Goal: Task Accomplishment & Management: Manage account settings

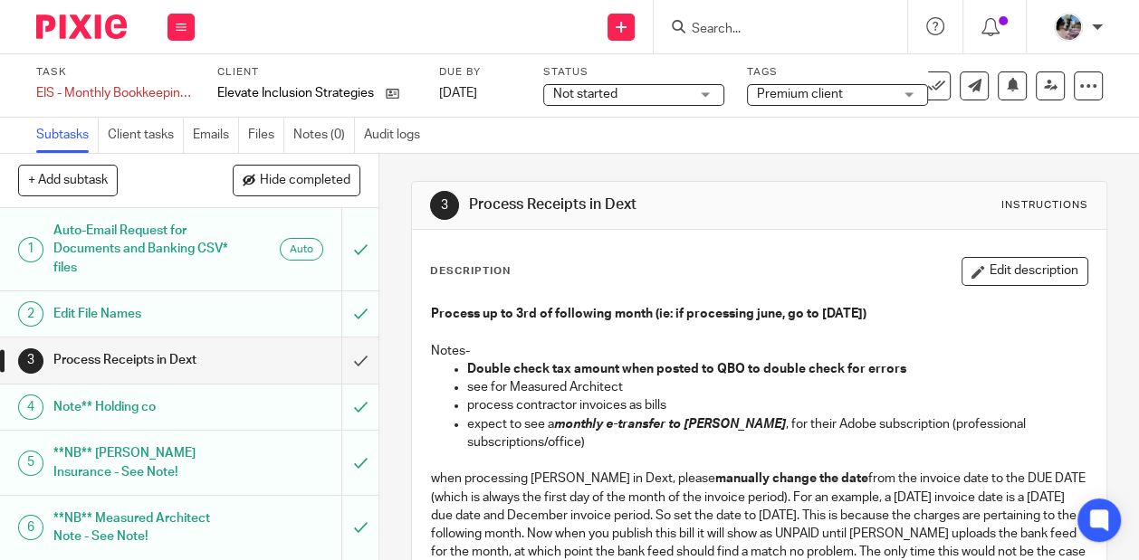
scroll to position [74, 0]
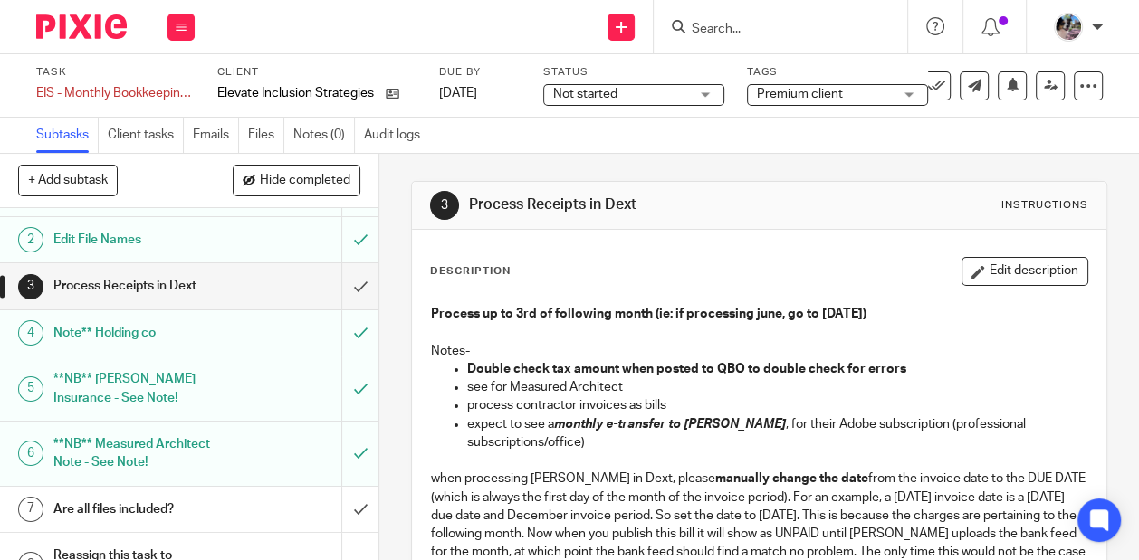
click at [244, 451] on div "**NB** Measured Architect Note - See Note!" at bounding box center [188, 454] width 271 height 46
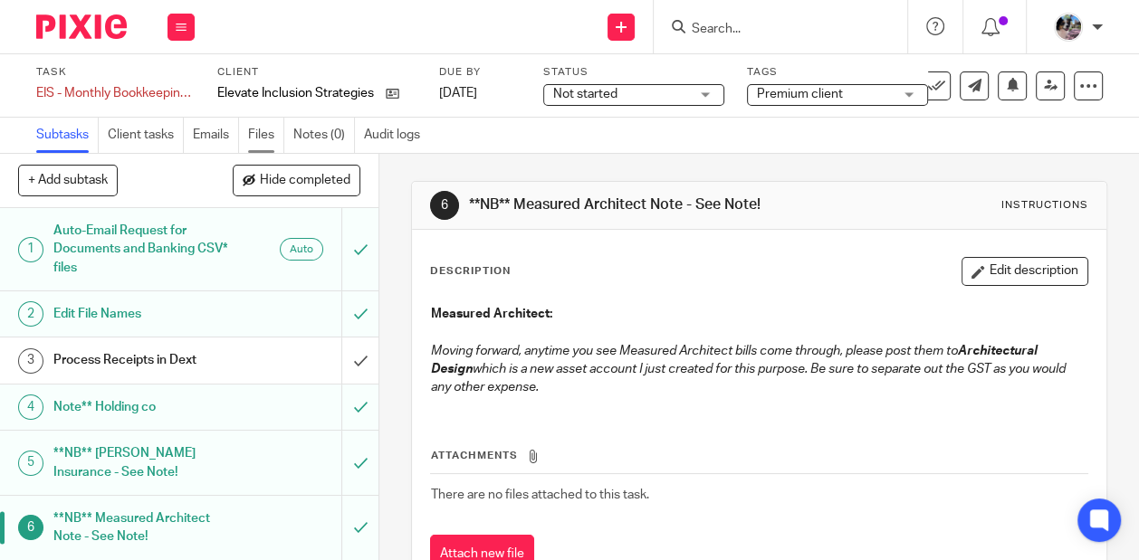
click at [257, 137] on link "Files" at bounding box center [266, 135] width 36 height 35
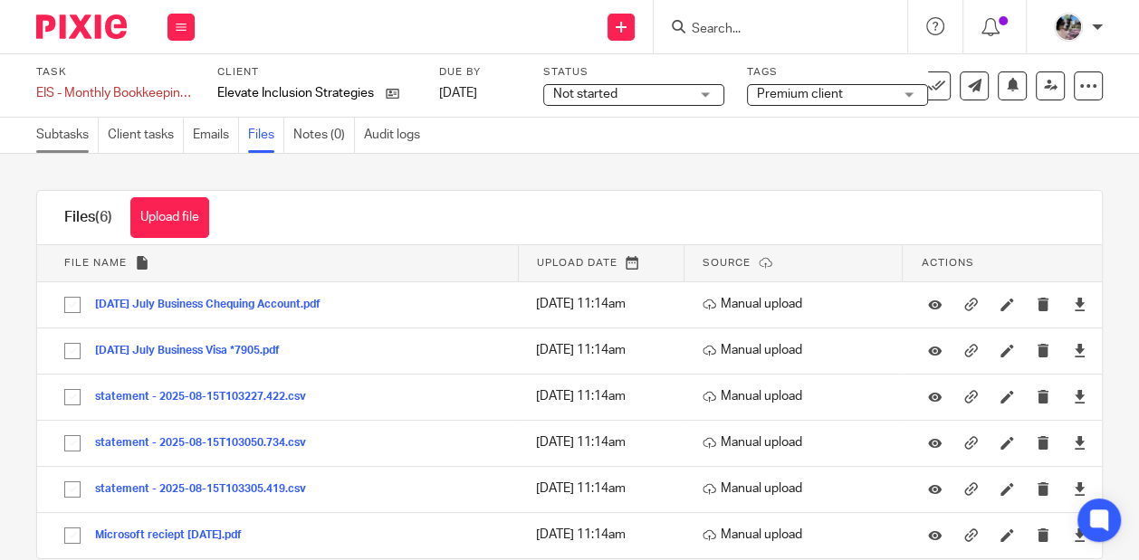
click at [63, 139] on link "Subtasks" at bounding box center [67, 135] width 62 height 35
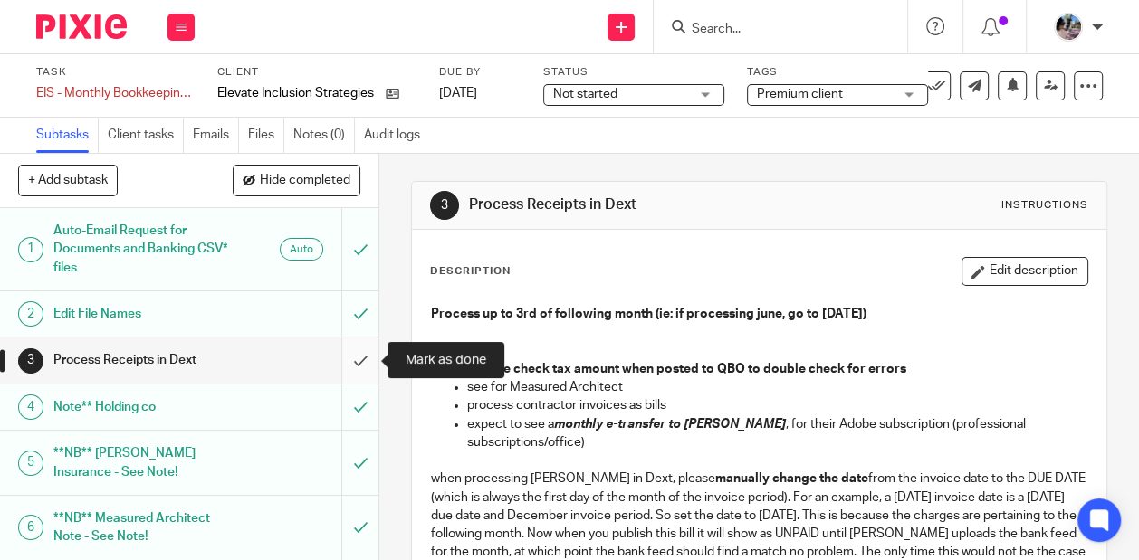
click at [357, 363] on input "submit" at bounding box center [189, 360] width 378 height 45
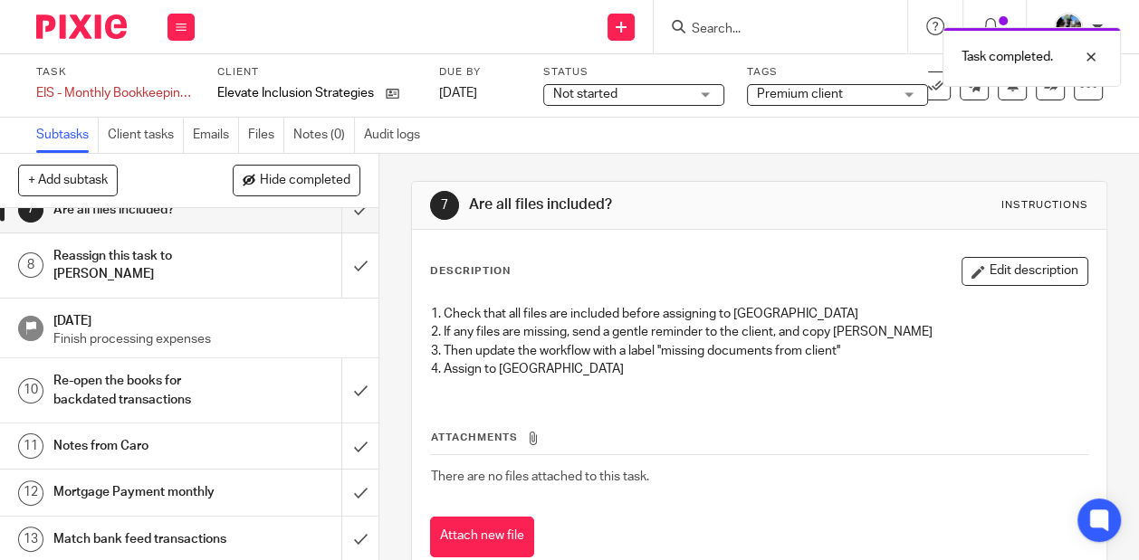
scroll to position [382, 0]
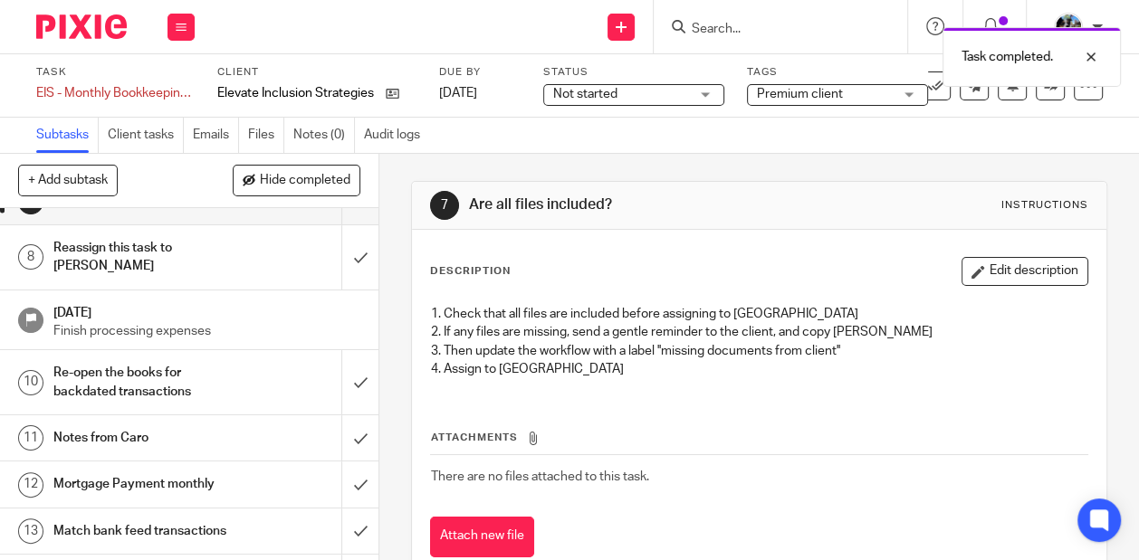
click at [246, 425] on div "Notes from Caro" at bounding box center [188, 438] width 271 height 27
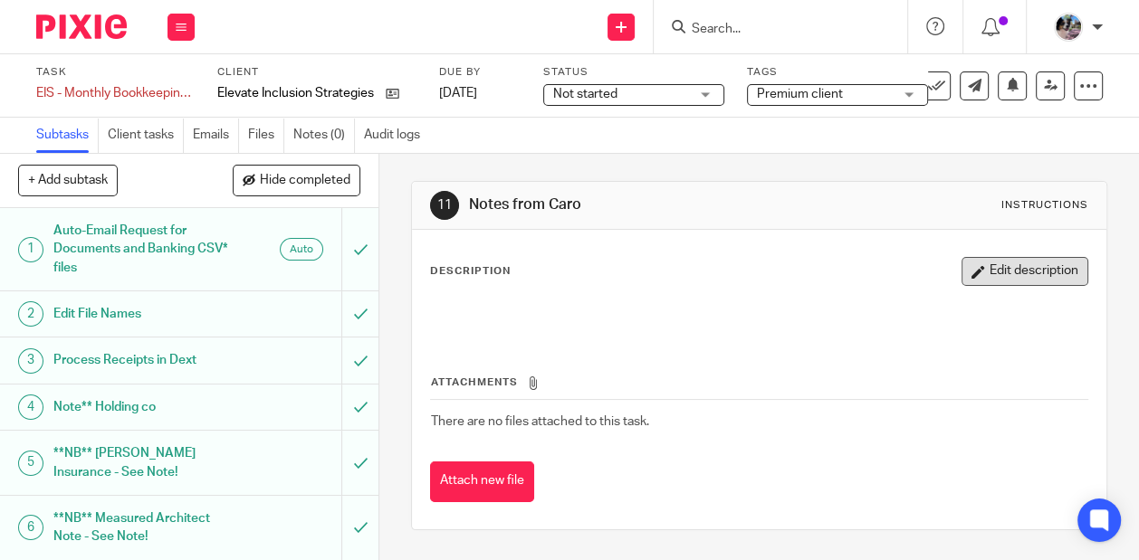
click at [1004, 258] on button "Edit description" at bounding box center [1024, 271] width 127 height 29
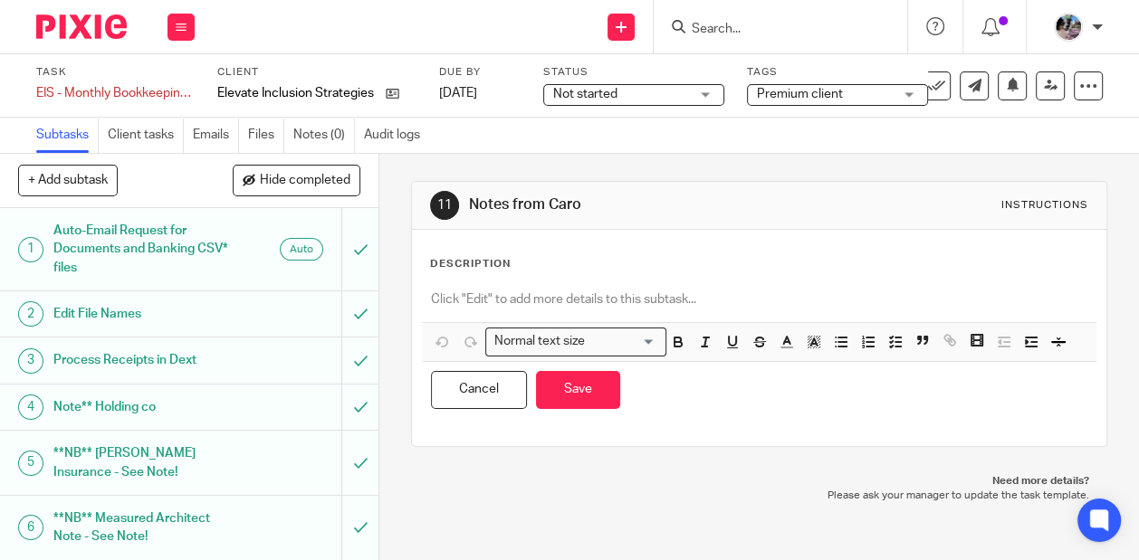
click at [797, 285] on div at bounding box center [759, 302] width 674 height 41
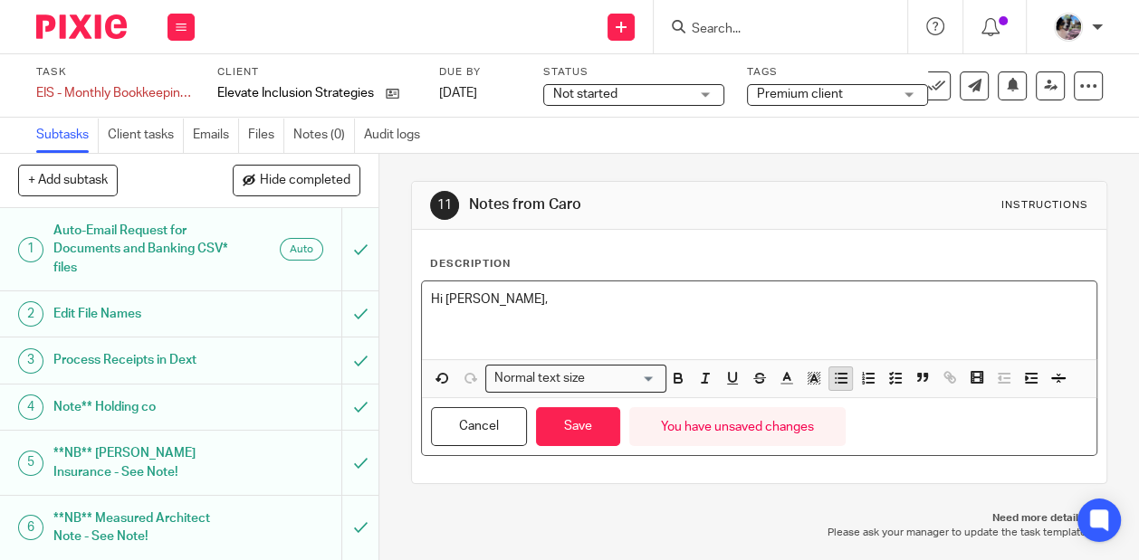
click at [844, 375] on icon "button" at bounding box center [841, 378] width 16 height 16
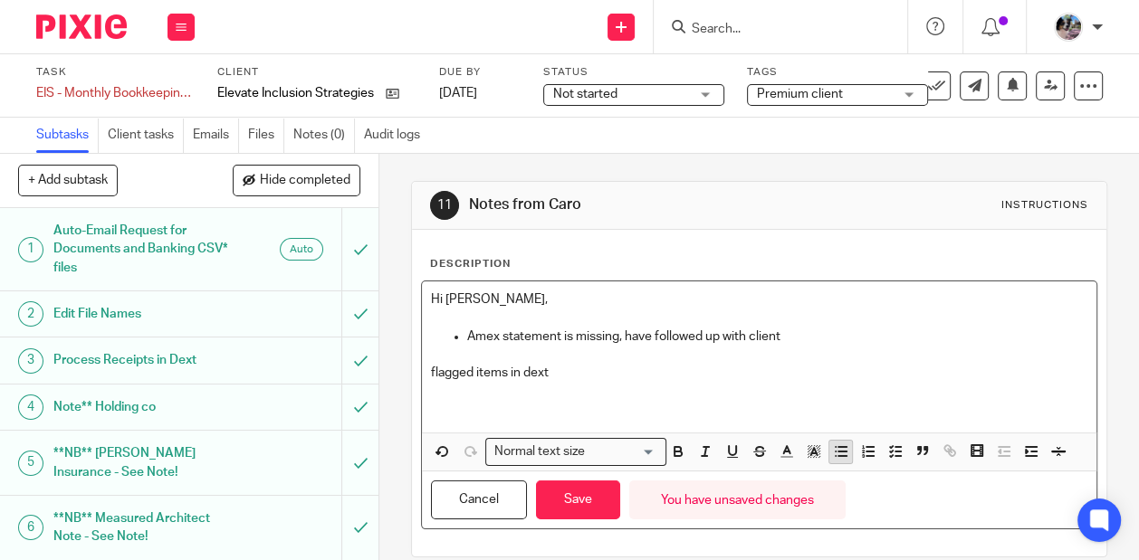
click at [838, 453] on line "button" at bounding box center [842, 453] width 8 height 0
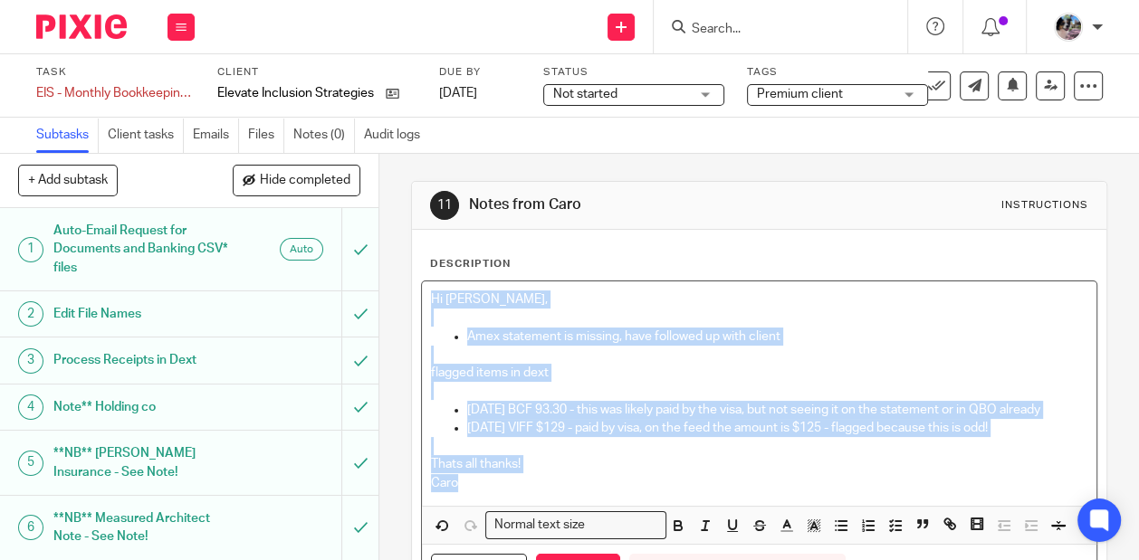
drag, startPoint x: 475, startPoint y: 486, endPoint x: 421, endPoint y: 296, distance: 197.7
click at [422, 296] on div "Hi Ciara, Amex statement is missing, have followed up with client flagged items…" at bounding box center [759, 394] width 674 height 224
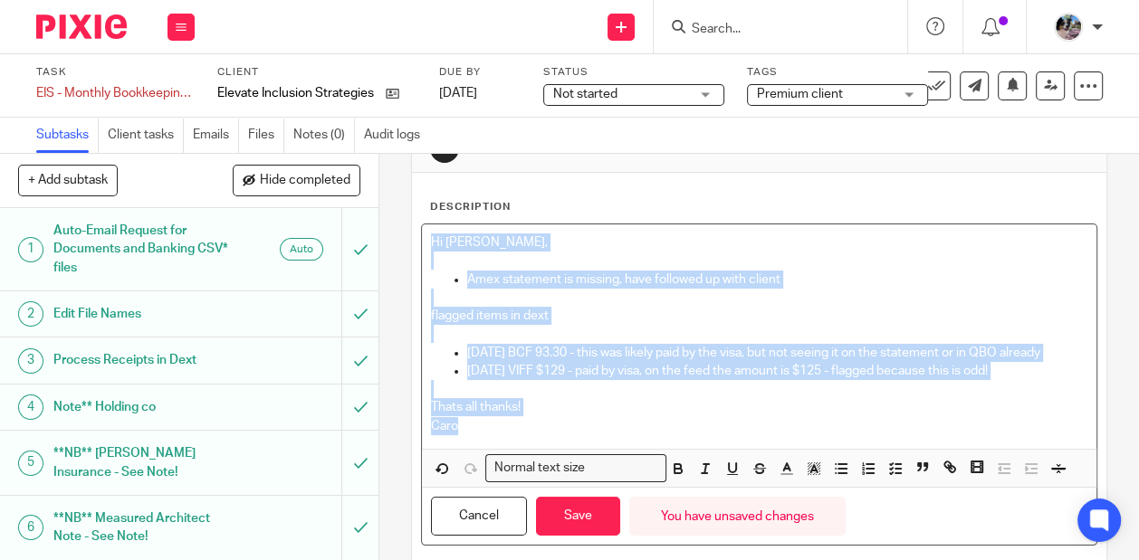
scroll to position [75, 0]
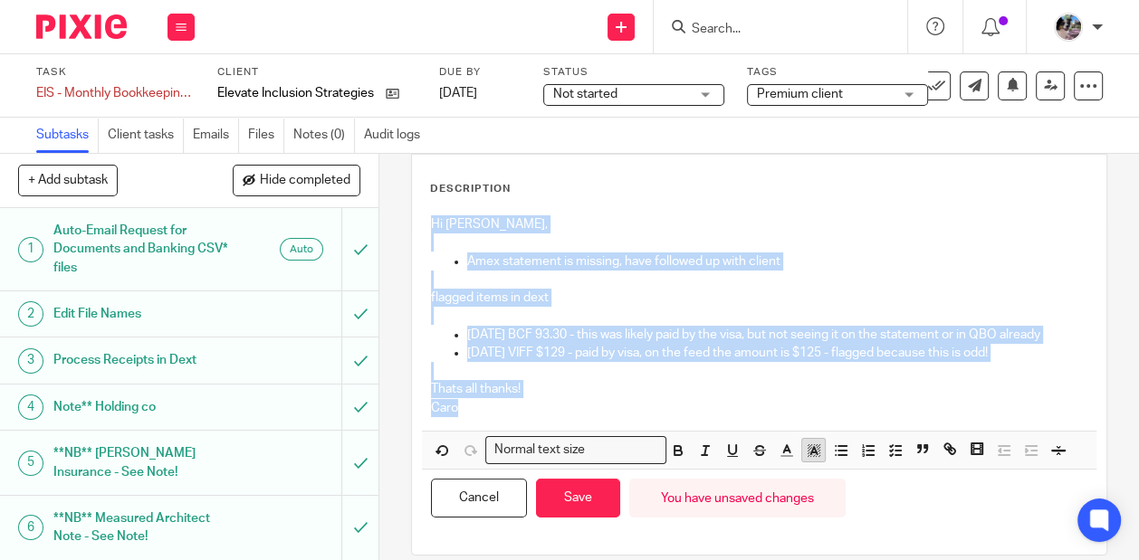
click at [815, 456] on button "button" at bounding box center [813, 450] width 23 height 23
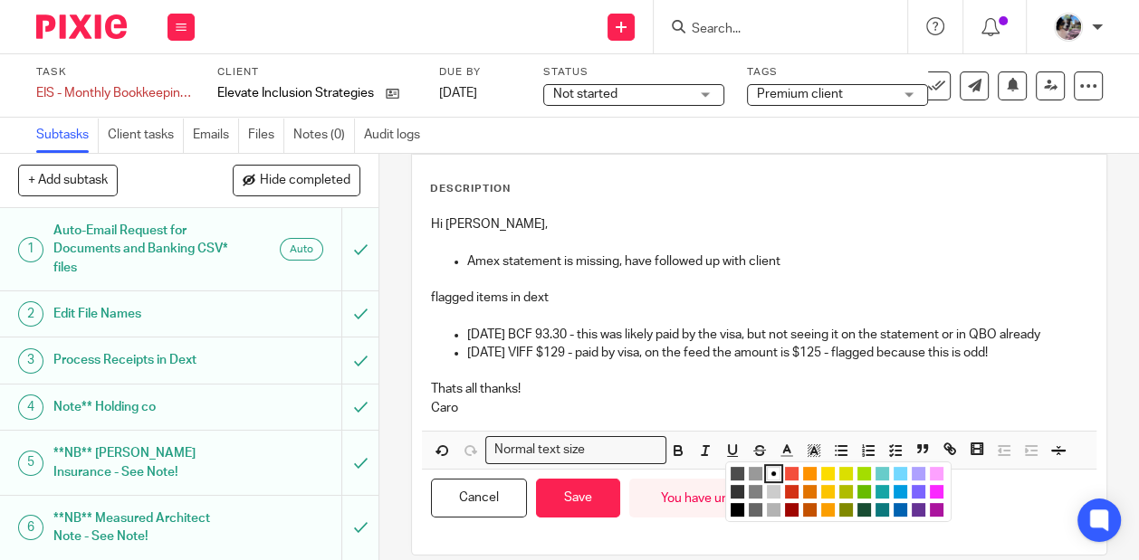
click at [902, 471] on li "color:#73D8FF" at bounding box center [900, 474] width 14 height 14
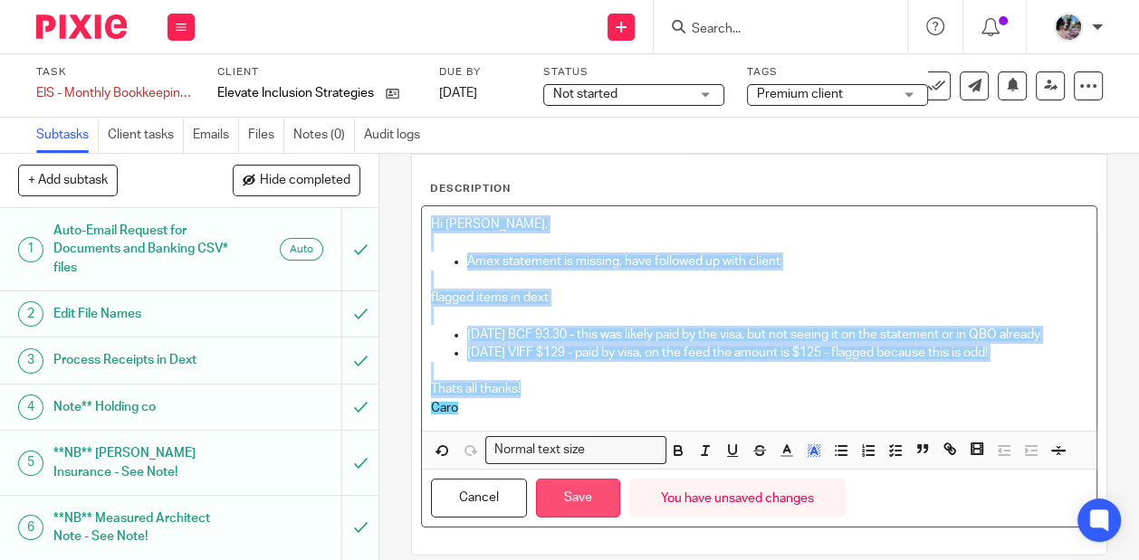
click at [585, 502] on button "Save" at bounding box center [578, 498] width 84 height 39
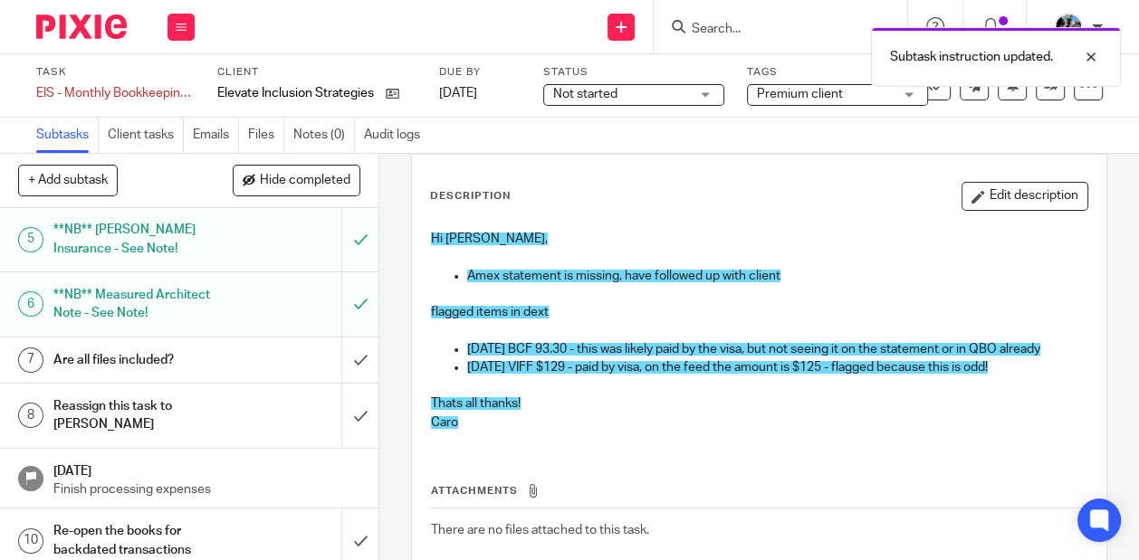
scroll to position [244, 0]
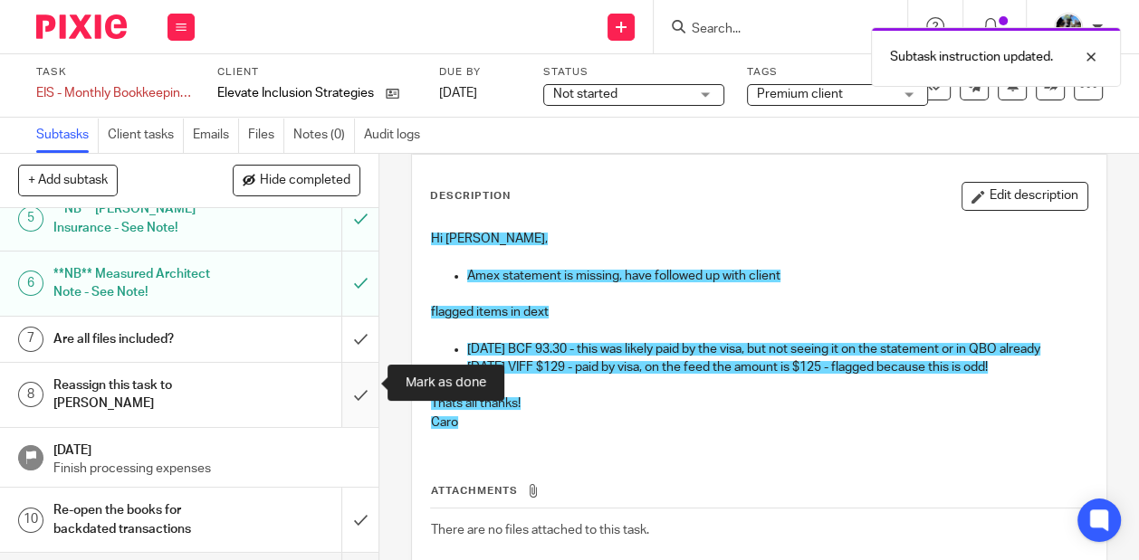
click at [355, 386] on input "submit" at bounding box center [189, 395] width 378 height 64
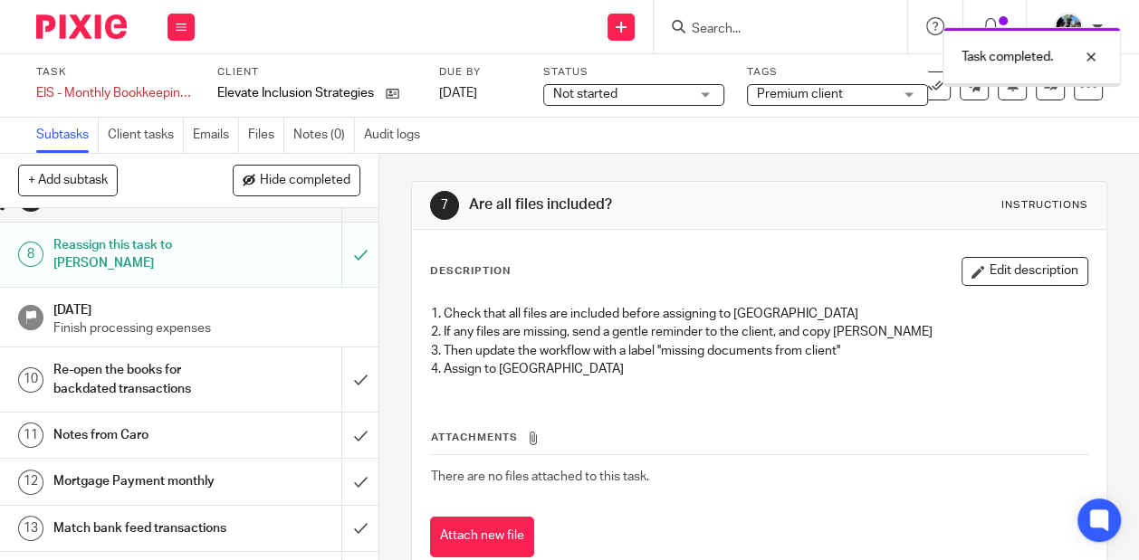
scroll to position [386, 0]
click at [350, 358] on input "submit" at bounding box center [189, 379] width 378 height 64
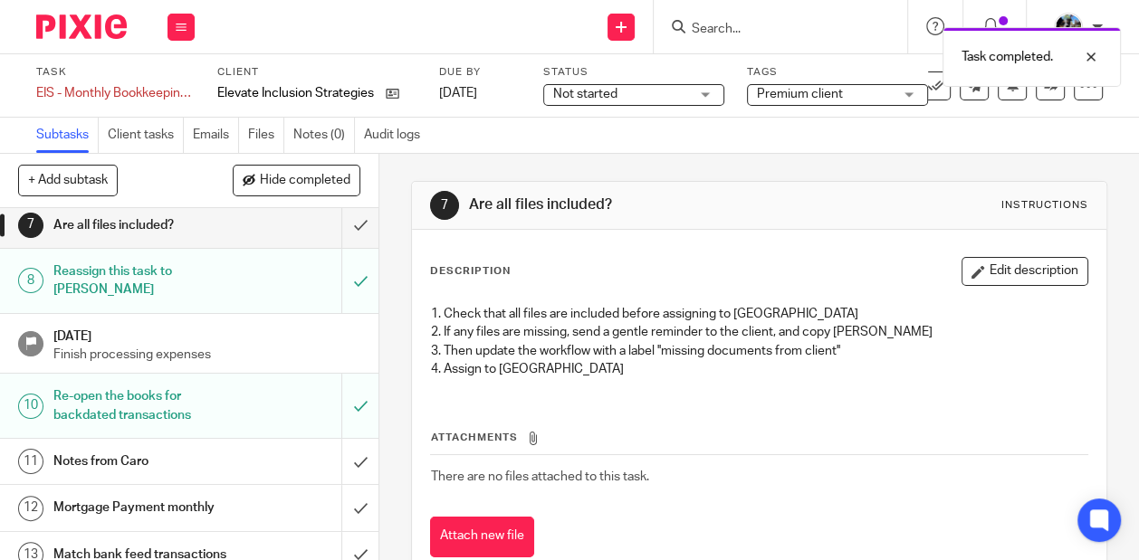
scroll to position [360, 0]
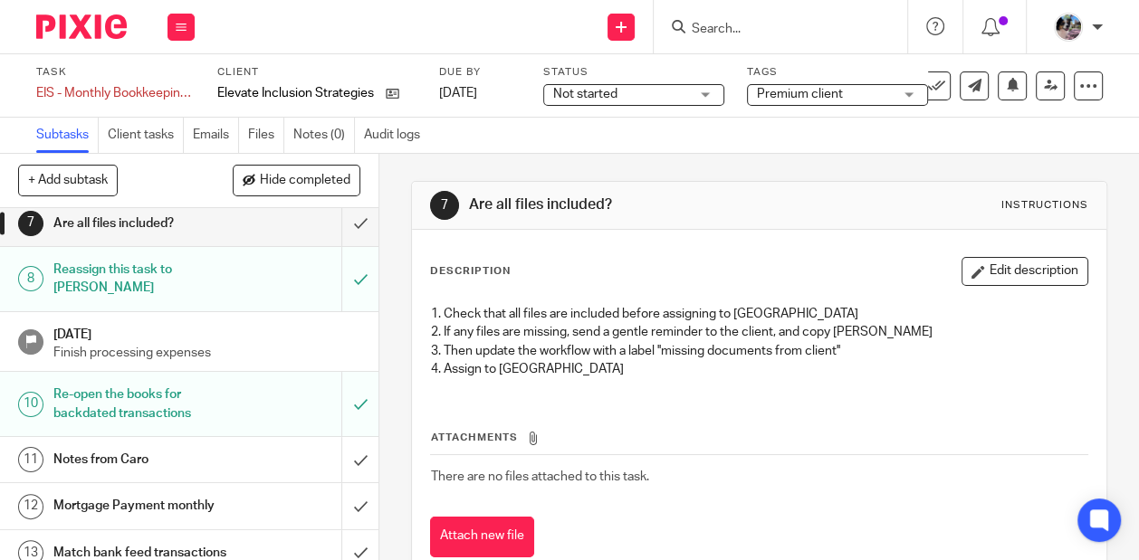
click at [811, 96] on span "Premium client" at bounding box center [800, 94] width 86 height 13
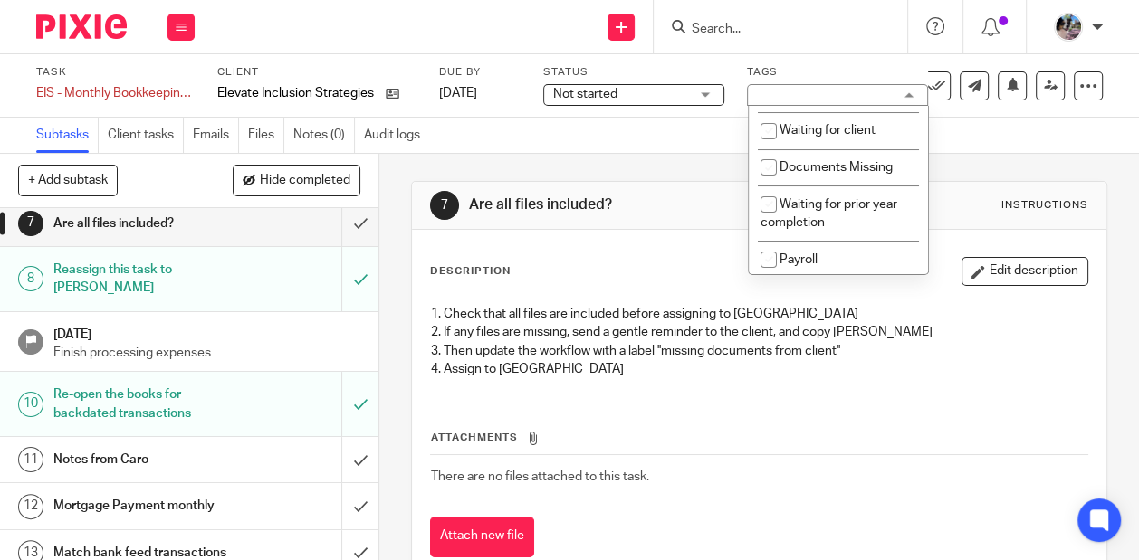
scroll to position [168, 0]
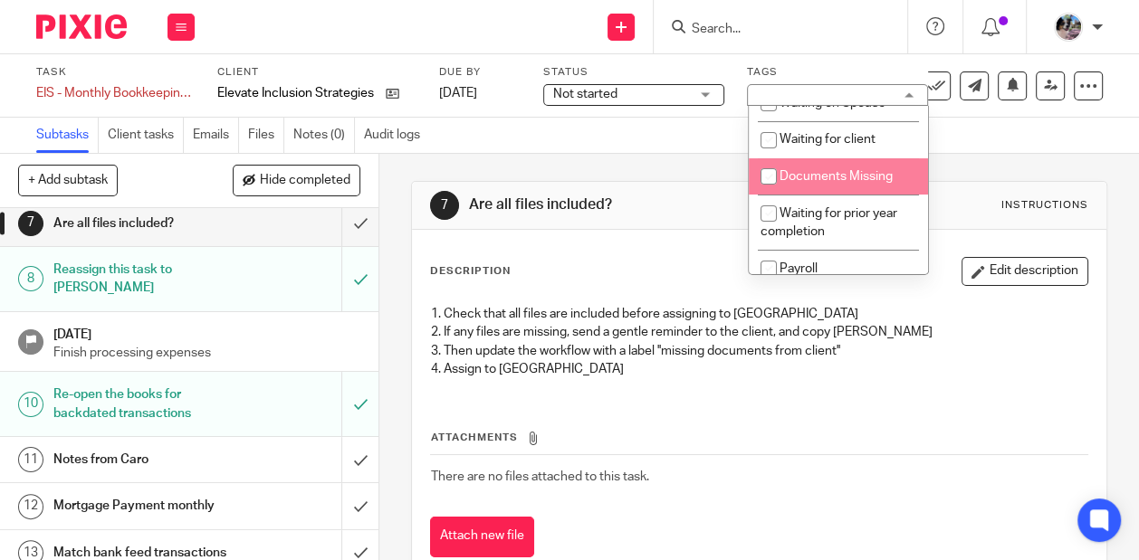
click at [804, 178] on span "Documents Missing" at bounding box center [835, 176] width 113 height 13
checkbox input "true"
click at [683, 176] on div "7 Are all files included? Instructions Description Edit description 1. Check th…" at bounding box center [759, 383] width 696 height 459
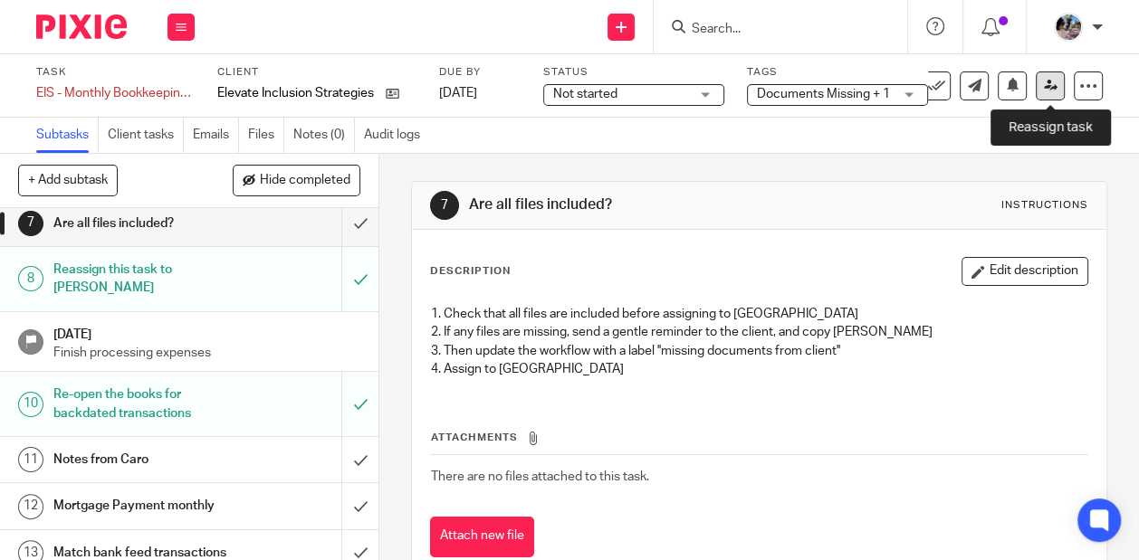
click at [1044, 84] on icon at bounding box center [1051, 86] width 14 height 14
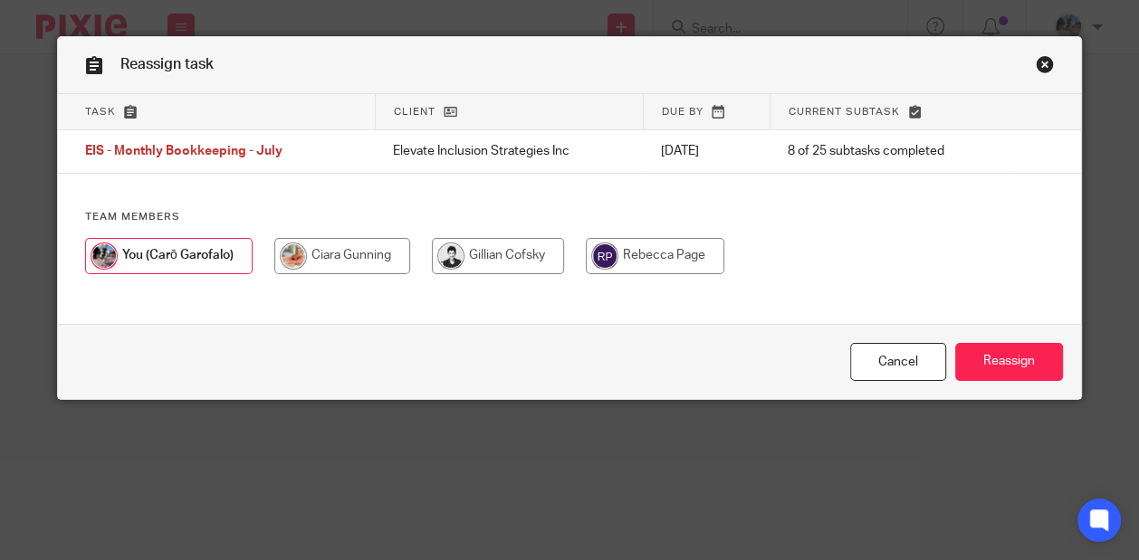
click at [356, 236] on div "Team members" at bounding box center [569, 251] width 1023 height 82
click at [355, 243] on input "radio" at bounding box center [342, 256] width 136 height 36
radio input "true"
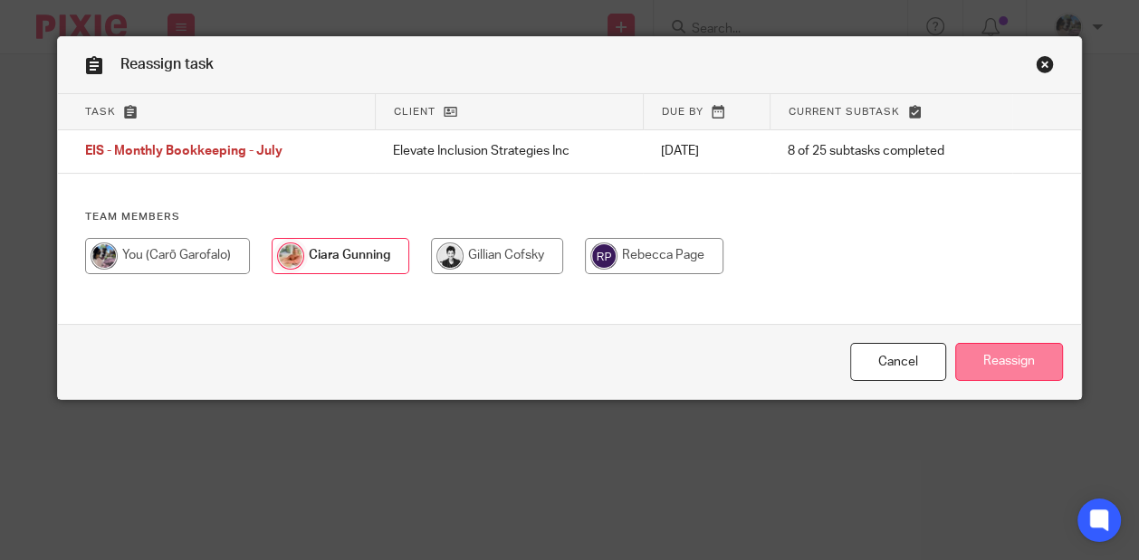
click at [1037, 356] on input "Reassign" at bounding box center [1009, 362] width 108 height 39
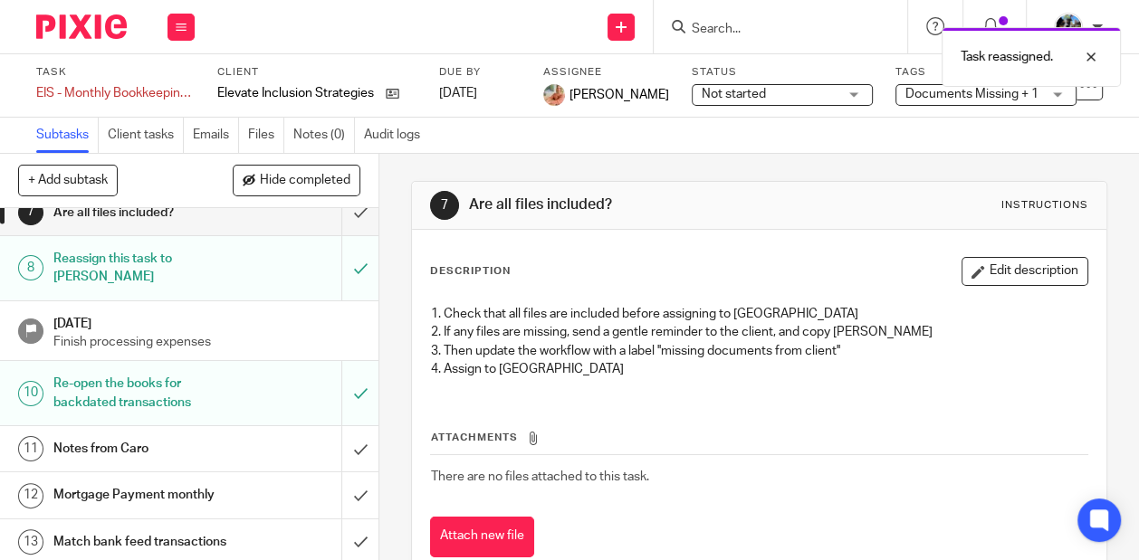
scroll to position [375, 0]
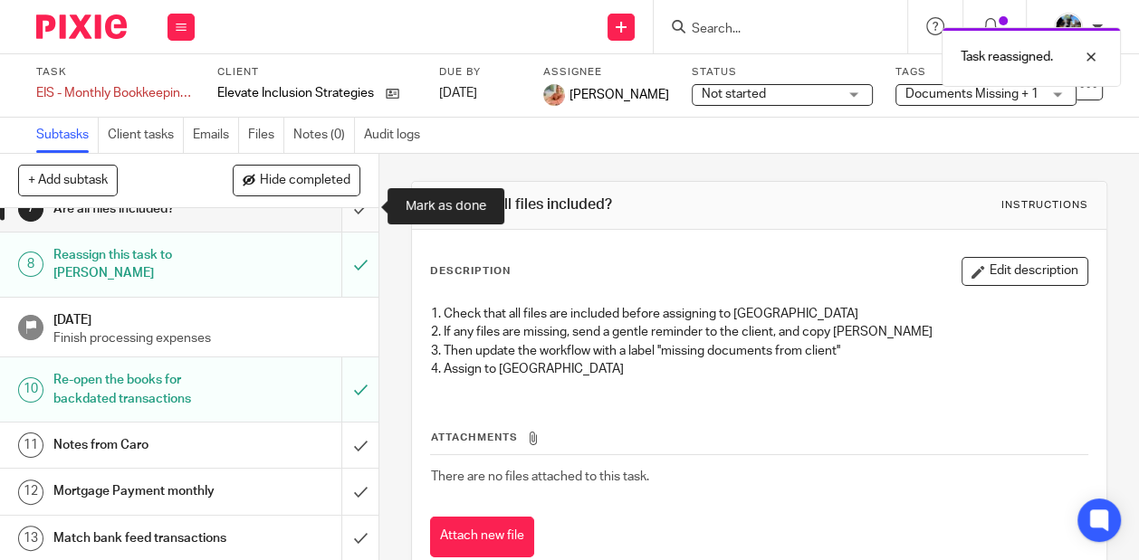
click at [356, 223] on input "submit" at bounding box center [189, 208] width 378 height 45
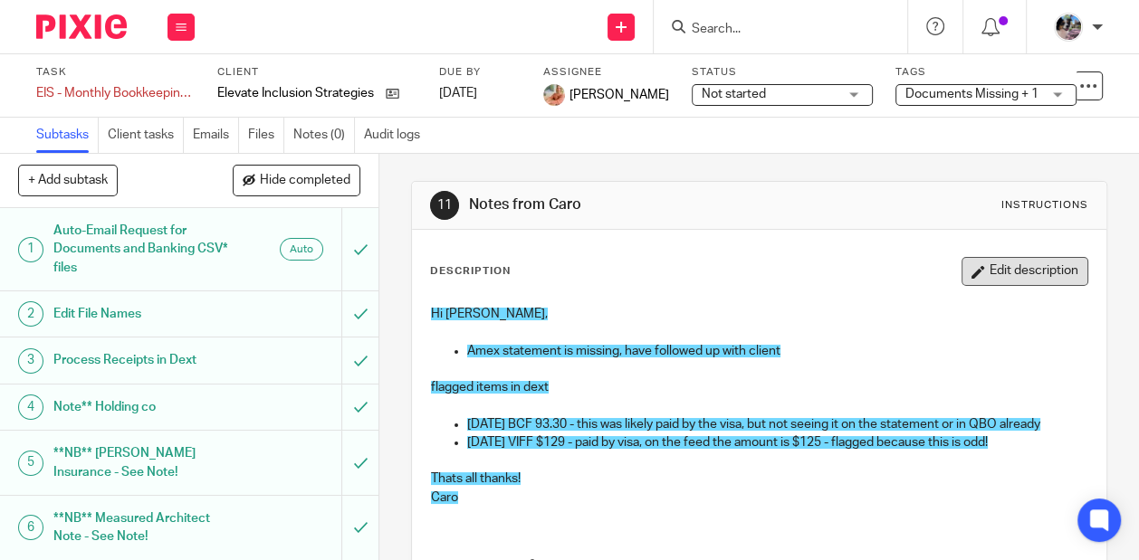
click at [1006, 281] on button "Edit description" at bounding box center [1024, 271] width 127 height 29
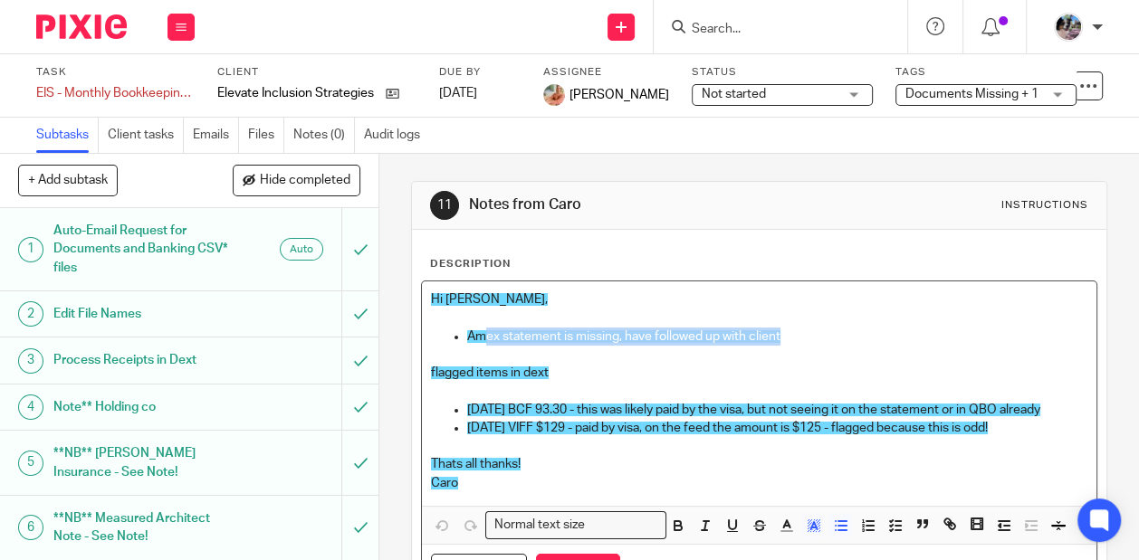
drag, startPoint x: 818, startPoint y: 339, endPoint x: 486, endPoint y: 327, distance: 332.4
click at [486, 328] on p "Amex statement is missing, have followed up with client" at bounding box center [777, 337] width 620 height 18
click at [761, 527] on icon "button" at bounding box center [759, 528] width 9 height 5
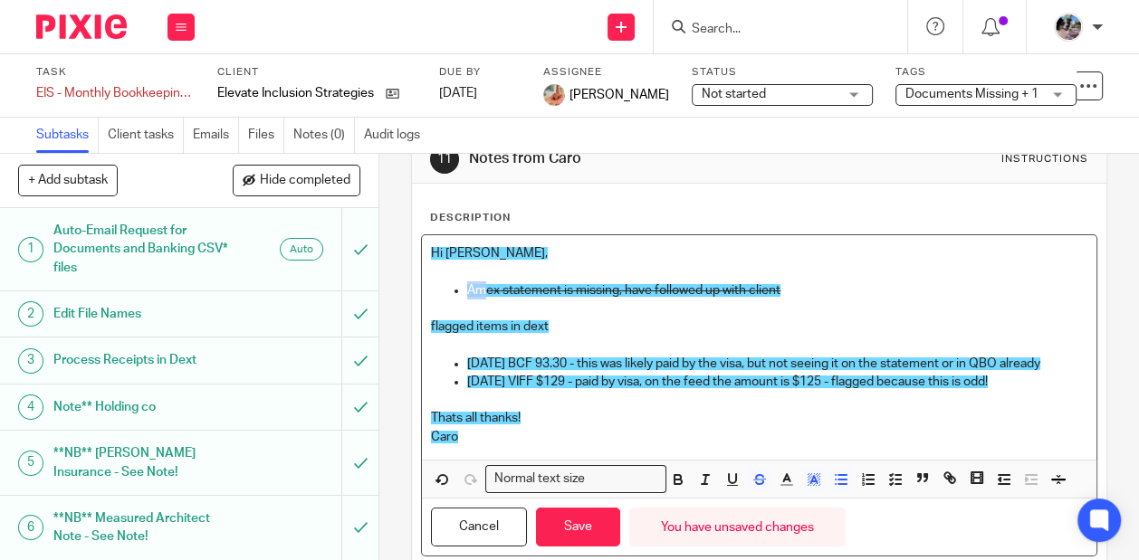
scroll to position [93, 0]
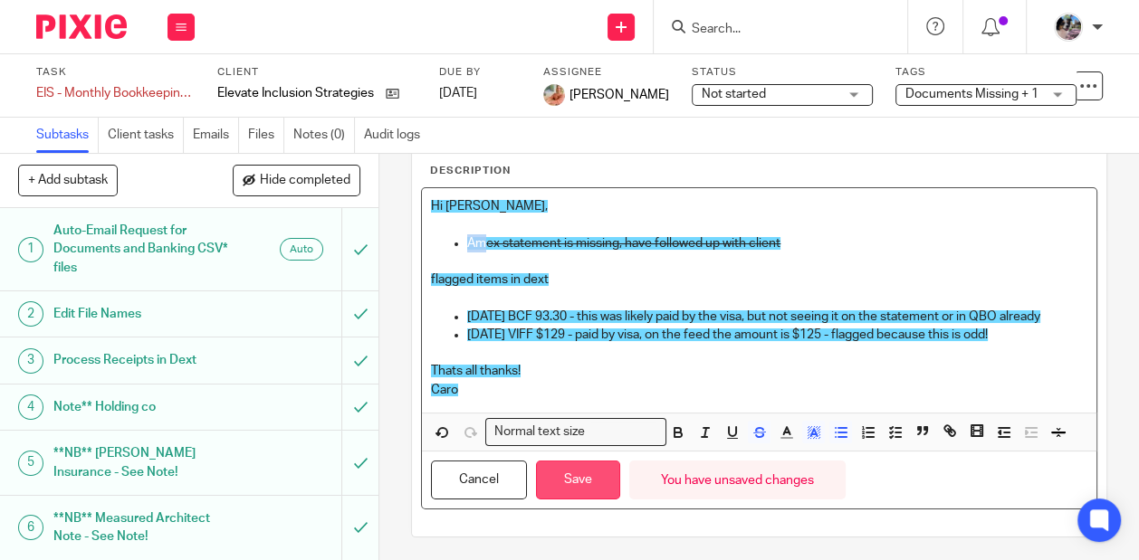
click at [580, 485] on button "Save" at bounding box center [578, 480] width 84 height 39
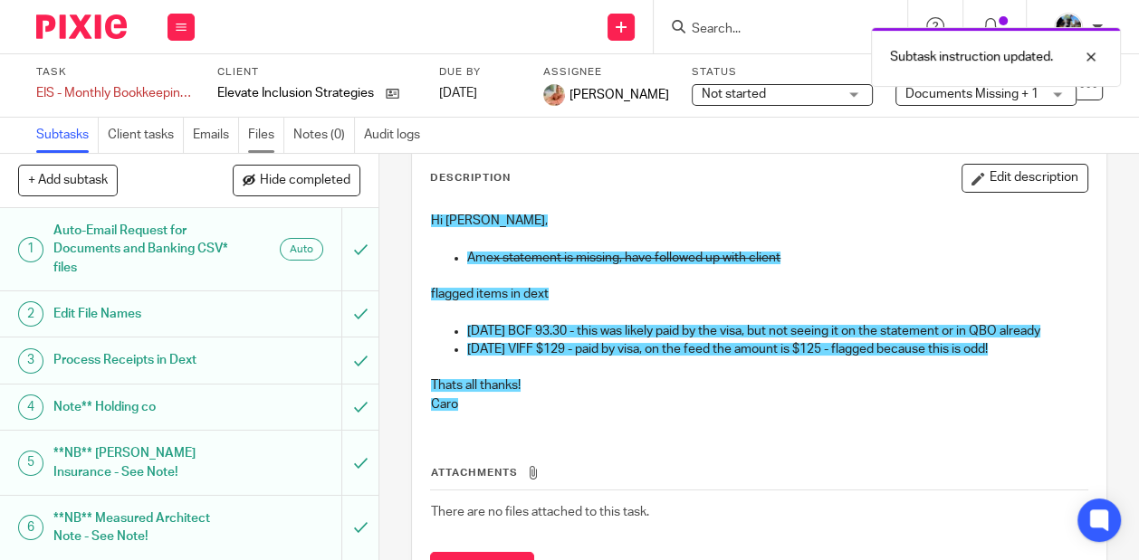
click at [262, 133] on link "Files" at bounding box center [266, 135] width 36 height 35
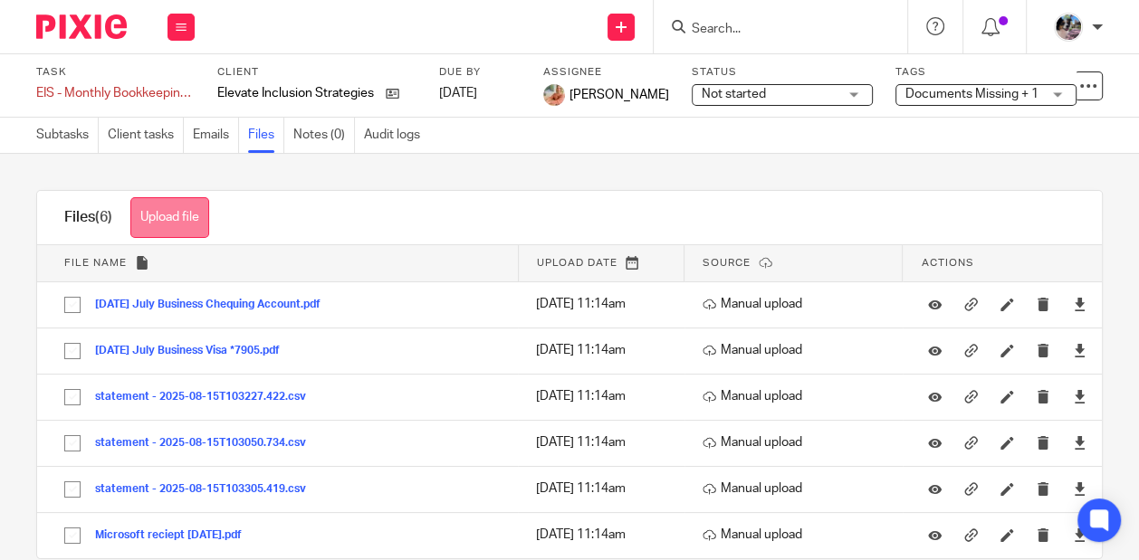
click at [158, 213] on button "Upload file" at bounding box center [169, 217] width 79 height 41
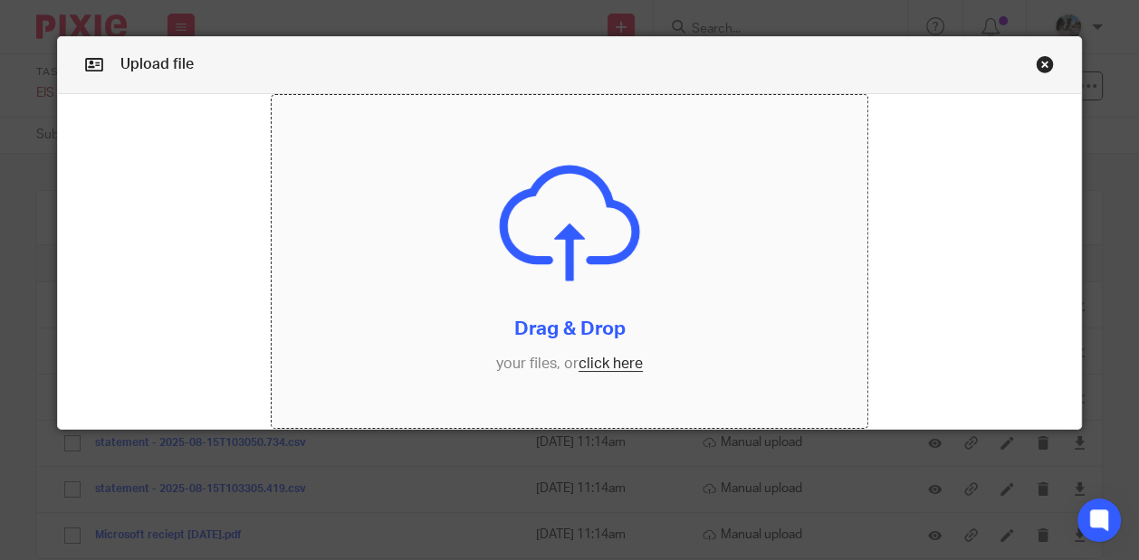
click at [596, 374] on input "file" at bounding box center [569, 262] width 595 height 334
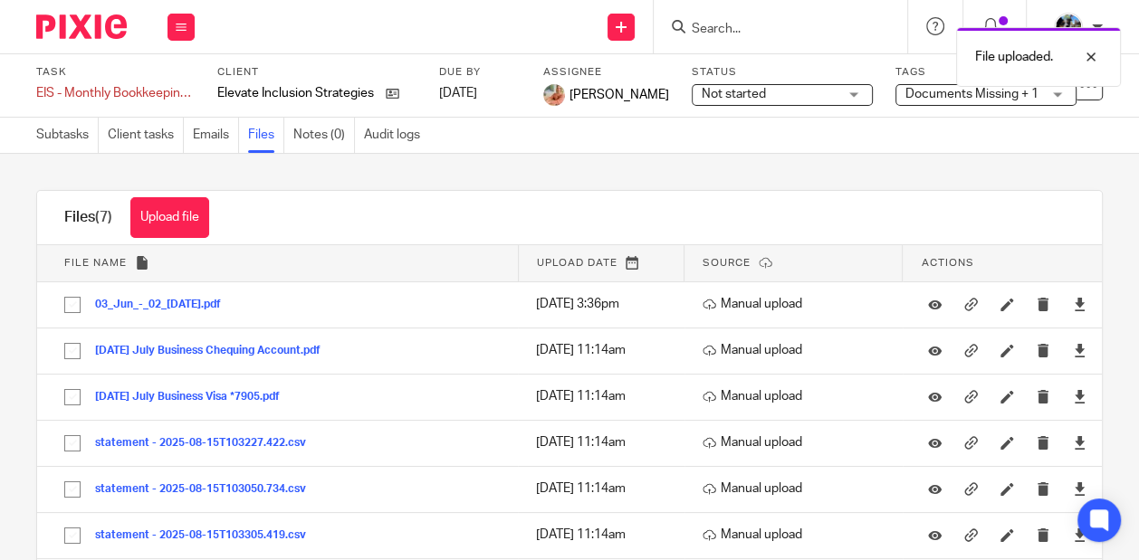
click at [942, 95] on span "Documents Missing + 1" at bounding box center [971, 94] width 133 height 13
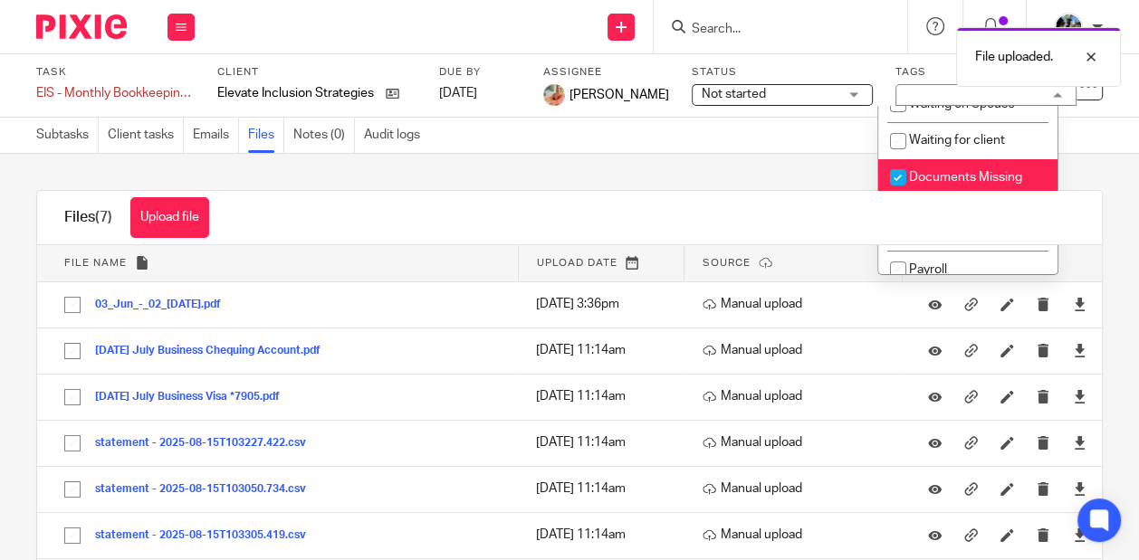
scroll to position [175, 0]
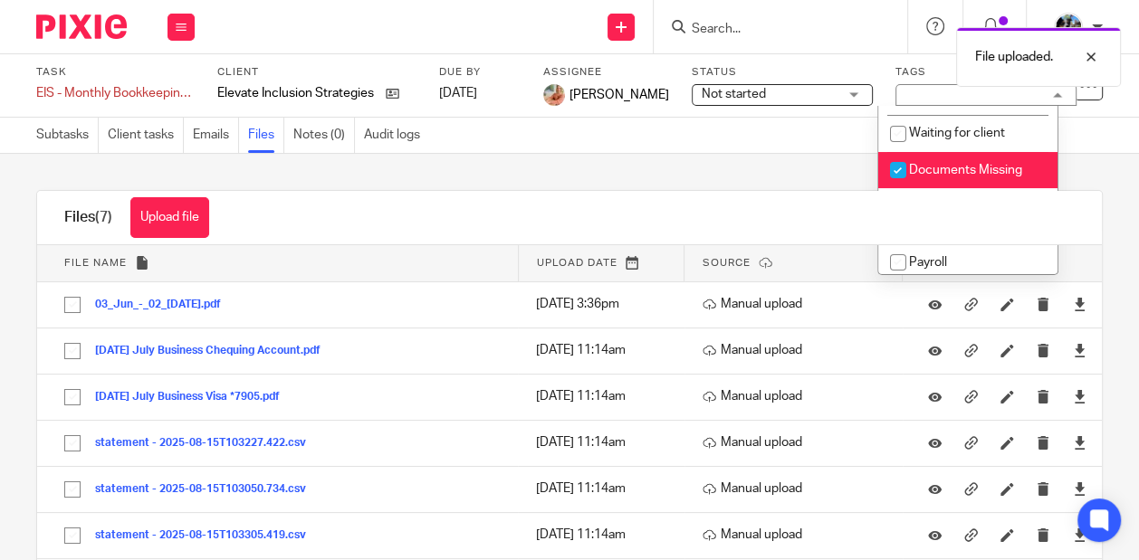
click at [902, 174] on input "checkbox" at bounding box center [898, 170] width 34 height 34
checkbox input "false"
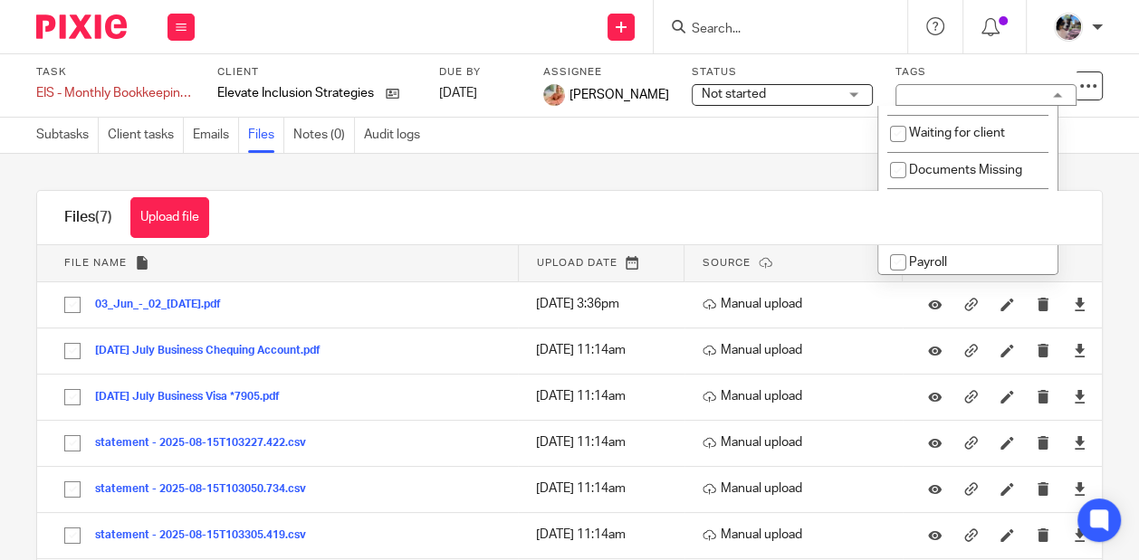
click at [594, 209] on div "Files (7) Upload file Download selected Delete selected" at bounding box center [569, 218] width 1065 height 54
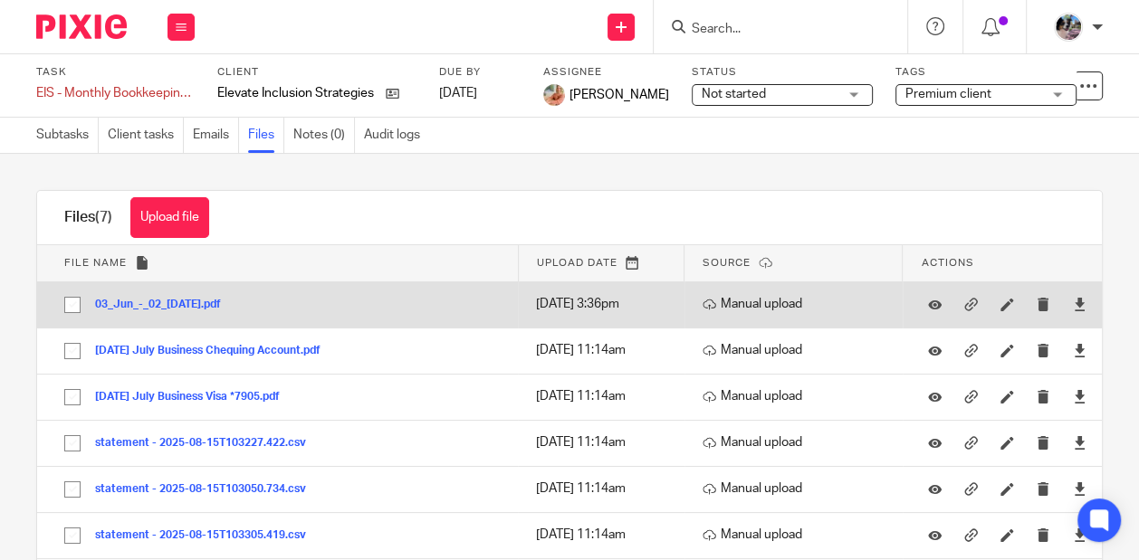
click at [142, 306] on button "03_Jun_-_02_Jul.pdf" at bounding box center [164, 305] width 139 height 13
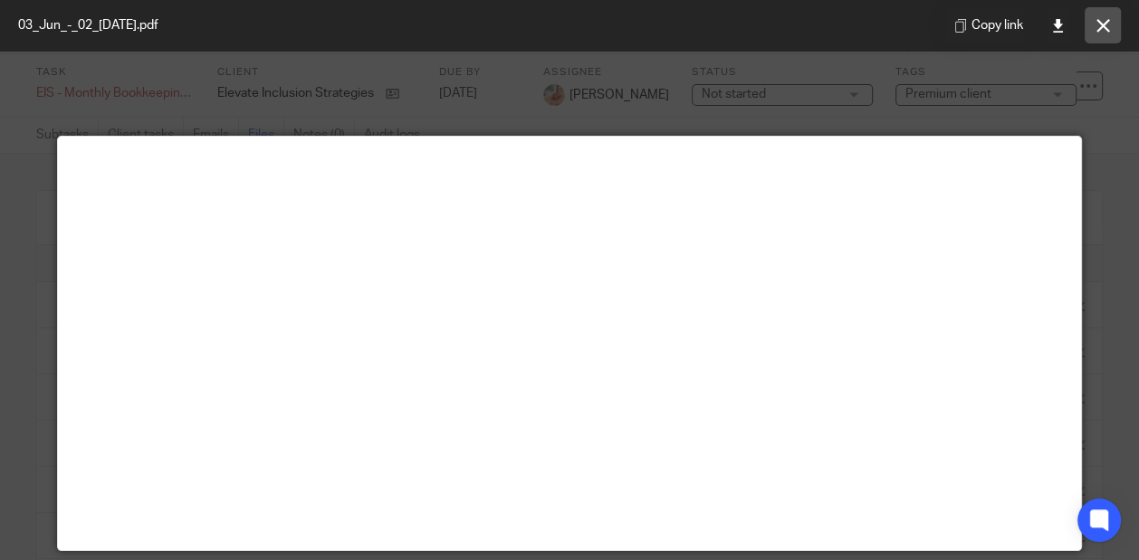
click at [1097, 27] on icon at bounding box center [1103, 26] width 14 height 14
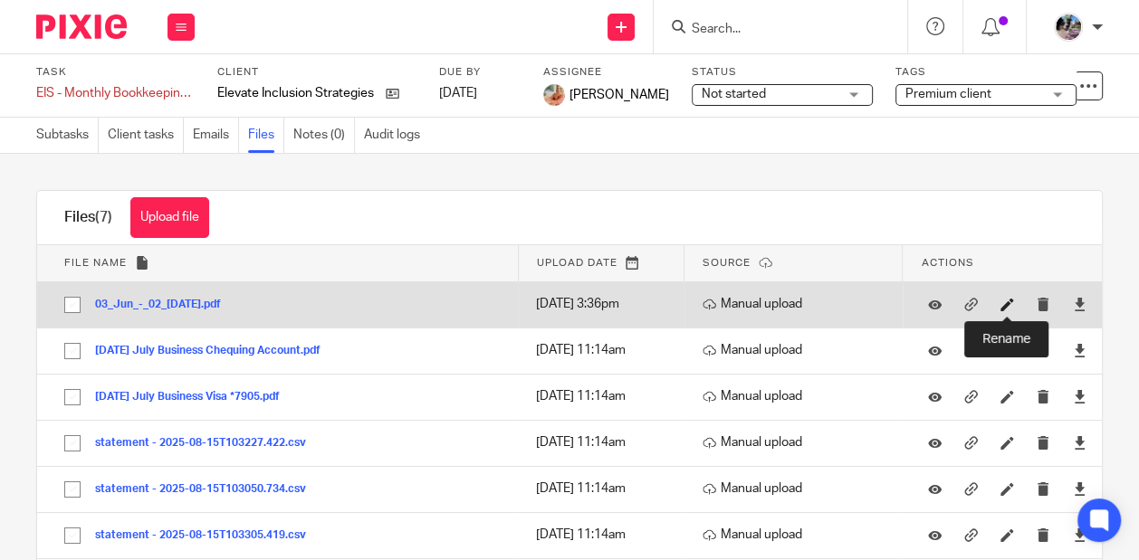
click at [1003, 301] on icon at bounding box center [1007, 305] width 14 height 14
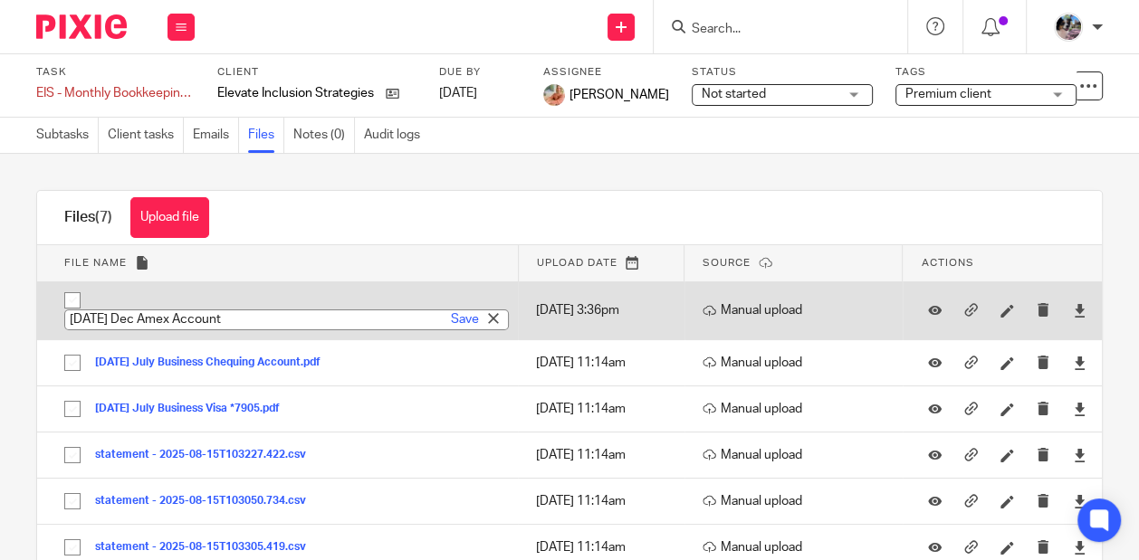
click at [161, 314] on input "2023-01-02 Dec Amex Account" at bounding box center [286, 320] width 444 height 21
click at [134, 317] on input "2023-07-02 Dec Amex Account" at bounding box center [286, 320] width 444 height 21
click at [192, 320] on input "2025-07-02 Dec Amex Account" at bounding box center [286, 320] width 444 height 21
type input "2025-07-02 July Amex Account"
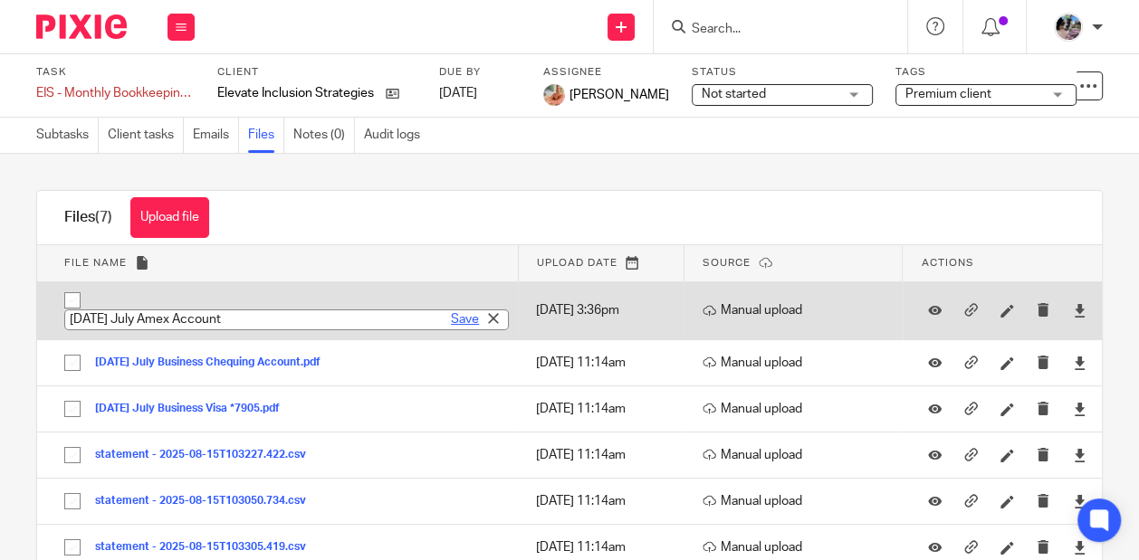
click at [455, 317] on link "Save" at bounding box center [465, 319] width 28 height 18
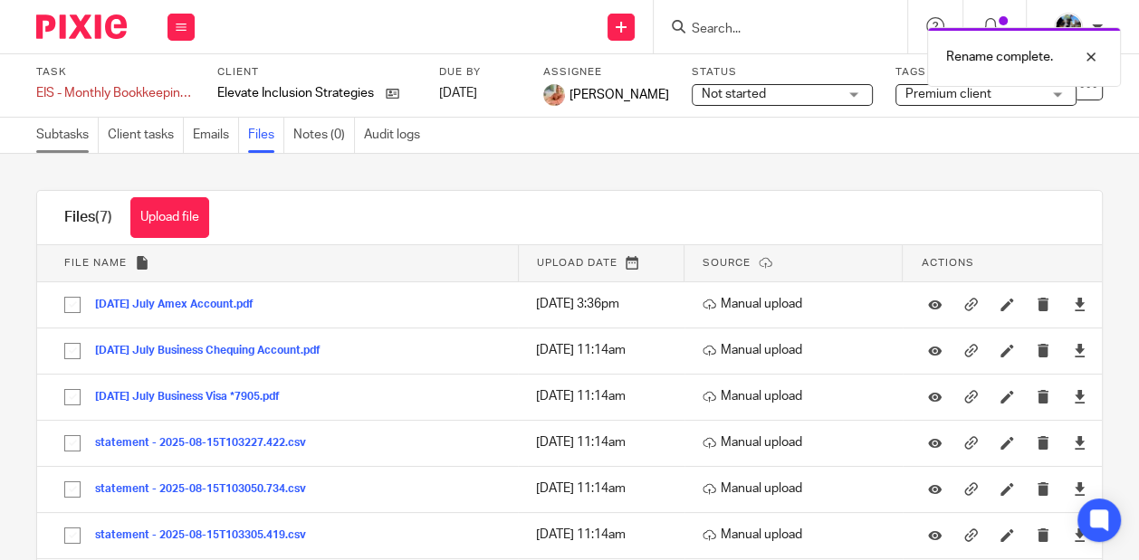
click at [56, 139] on link "Subtasks" at bounding box center [67, 135] width 62 height 35
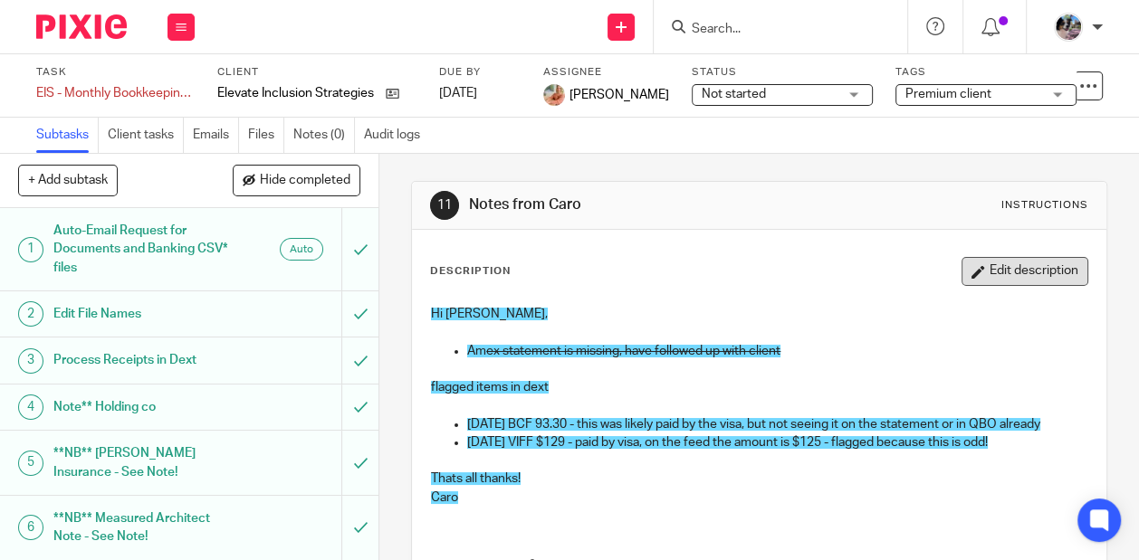
click at [1041, 279] on button "Edit description" at bounding box center [1024, 271] width 127 height 29
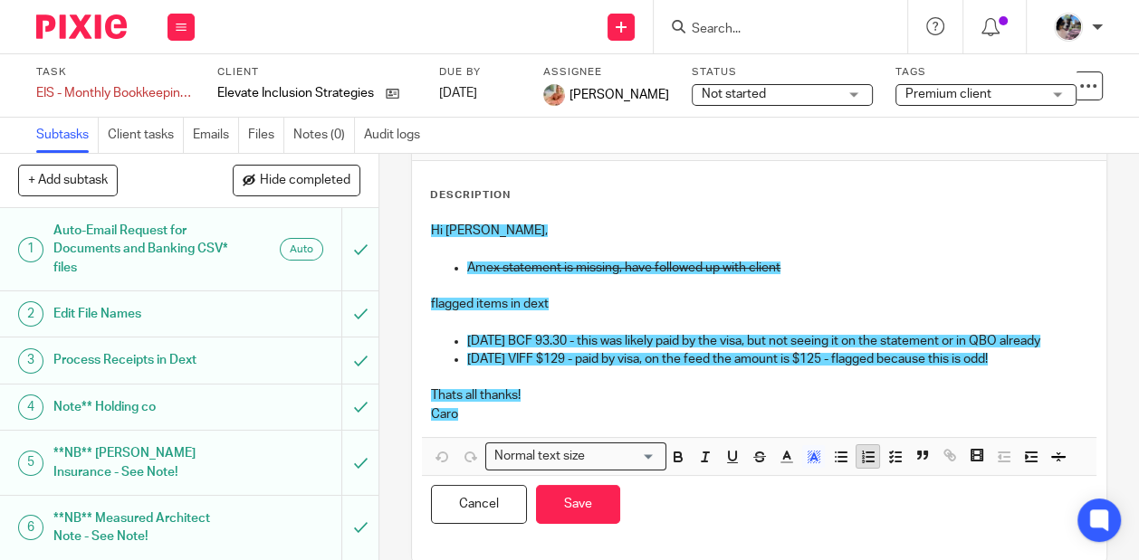
scroll to position [83, 0]
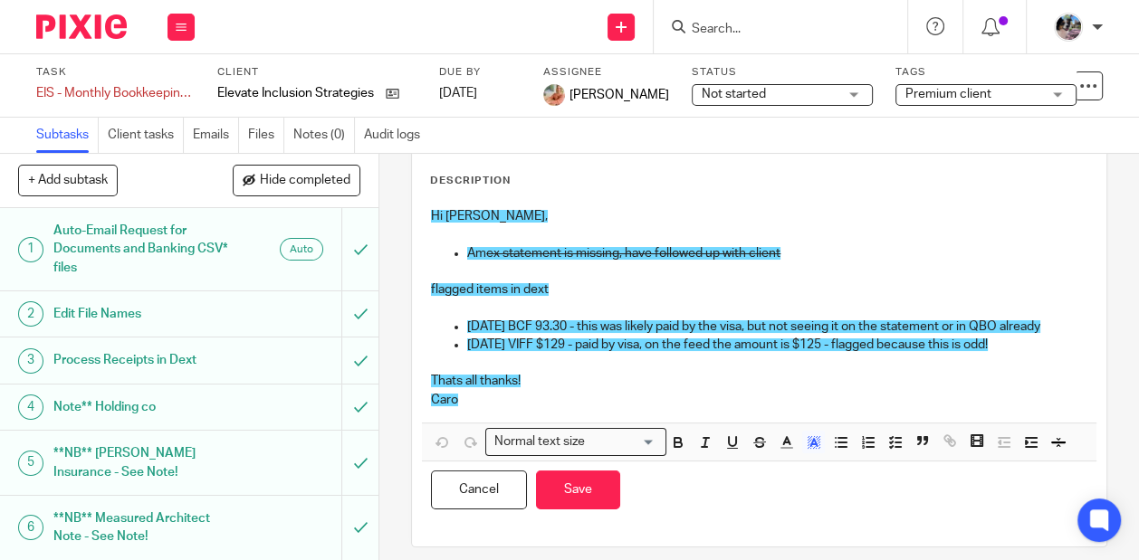
click at [850, 242] on div "Hi [PERSON_NAME], Am ex statement is missing, have followed up with client flag…" at bounding box center [759, 310] width 674 height 224
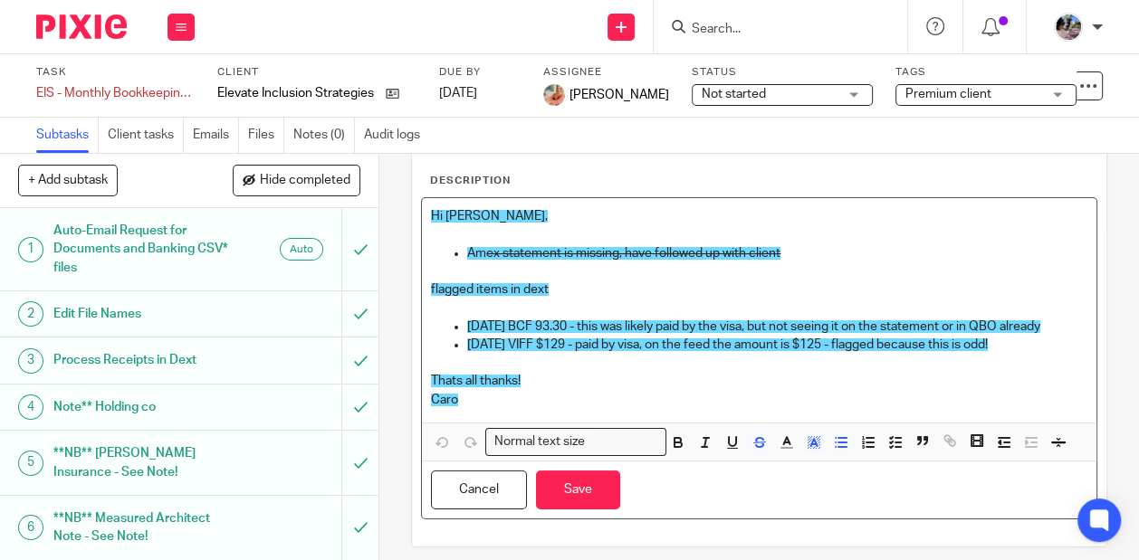
click at [829, 252] on p "Am ex statement is missing, have followed up with client" at bounding box center [777, 253] width 620 height 18
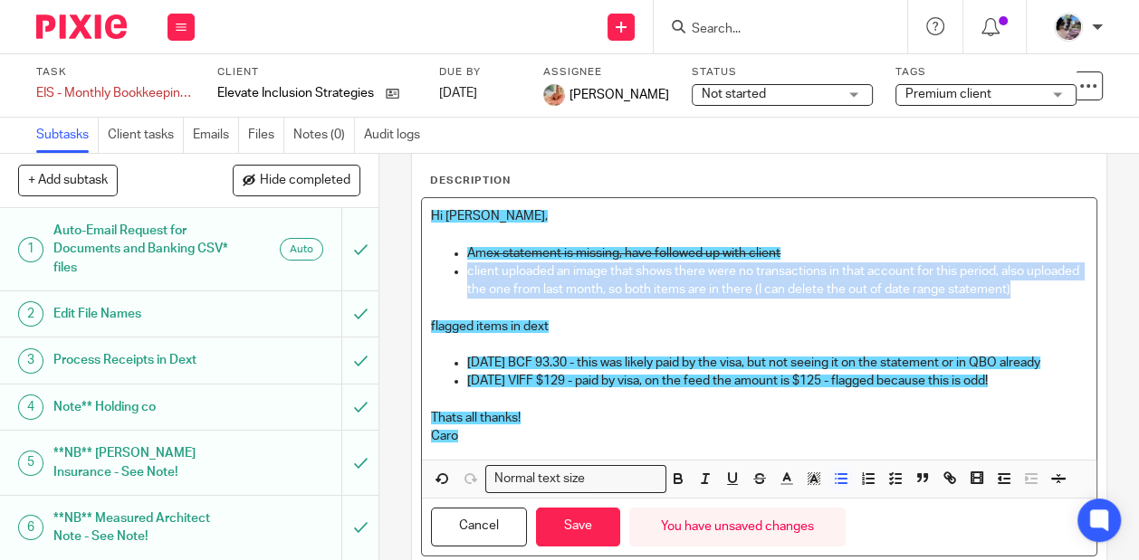
drag, startPoint x: 1036, startPoint y: 291, endPoint x: 996, endPoint y: 244, distance: 62.9
click at [996, 244] on ul "Am ex statement is missing, have followed up with client client uploaded an ima…" at bounding box center [759, 271] width 656 height 55
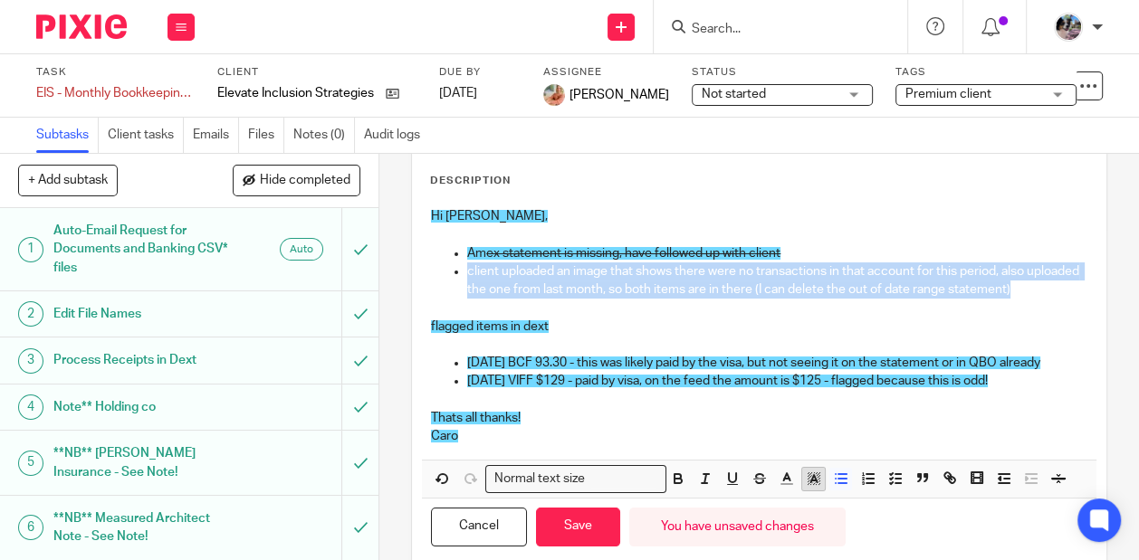
click at [813, 481] on line "button" at bounding box center [813, 481] width 5 height 0
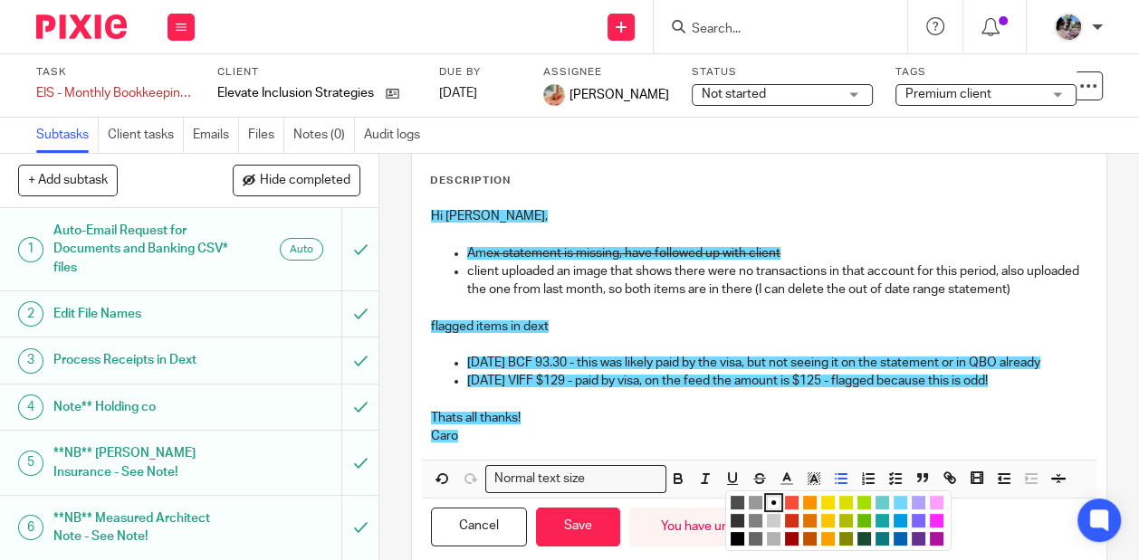
click at [899, 500] on li "color:#73D8FF" at bounding box center [900, 503] width 14 height 14
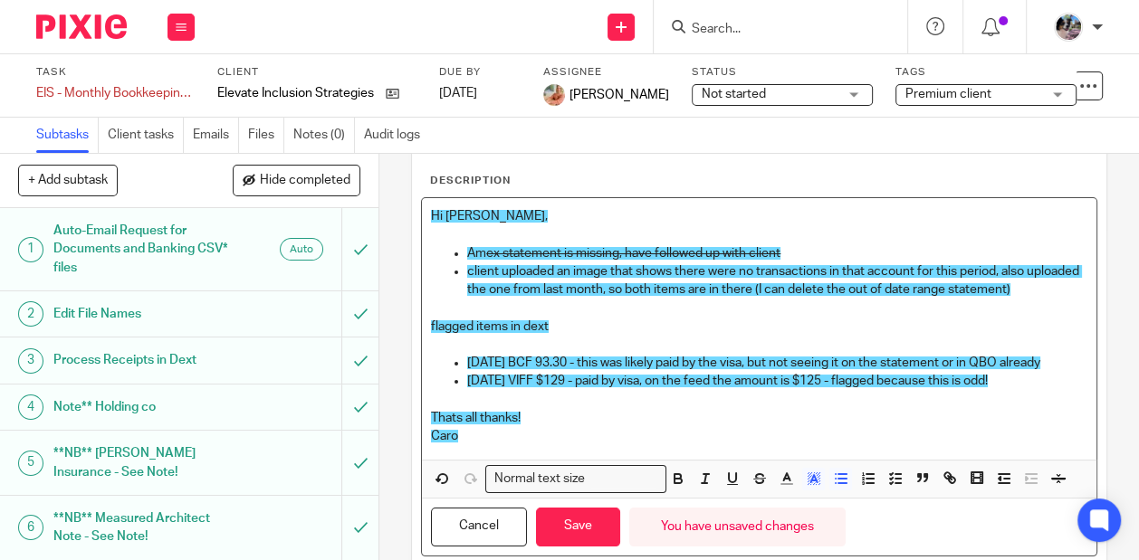
click at [719, 414] on p "Thats all thanks!" at bounding box center [759, 418] width 656 height 18
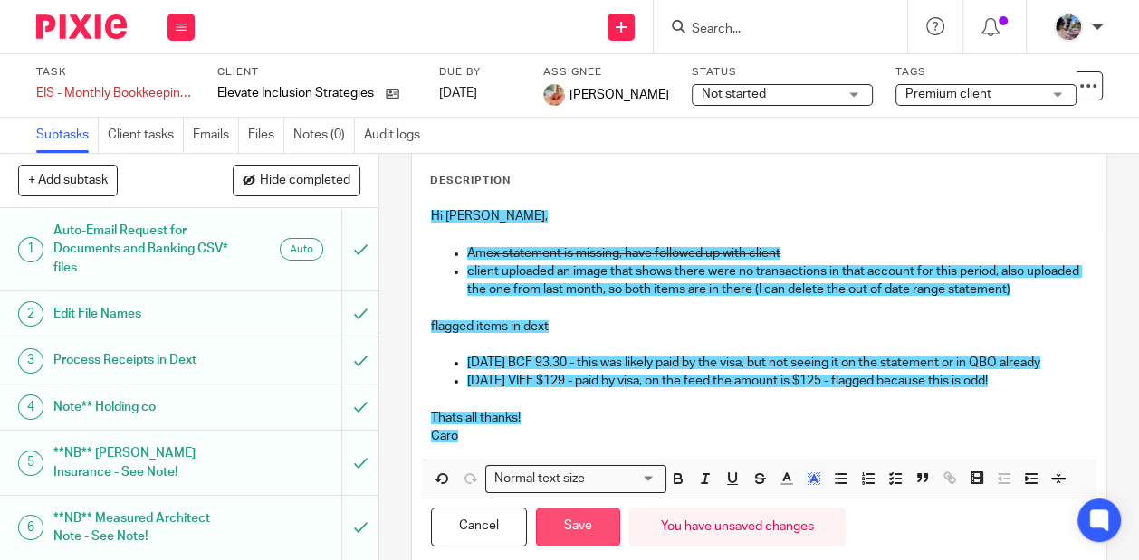
click at [568, 536] on button "Save" at bounding box center [578, 527] width 84 height 39
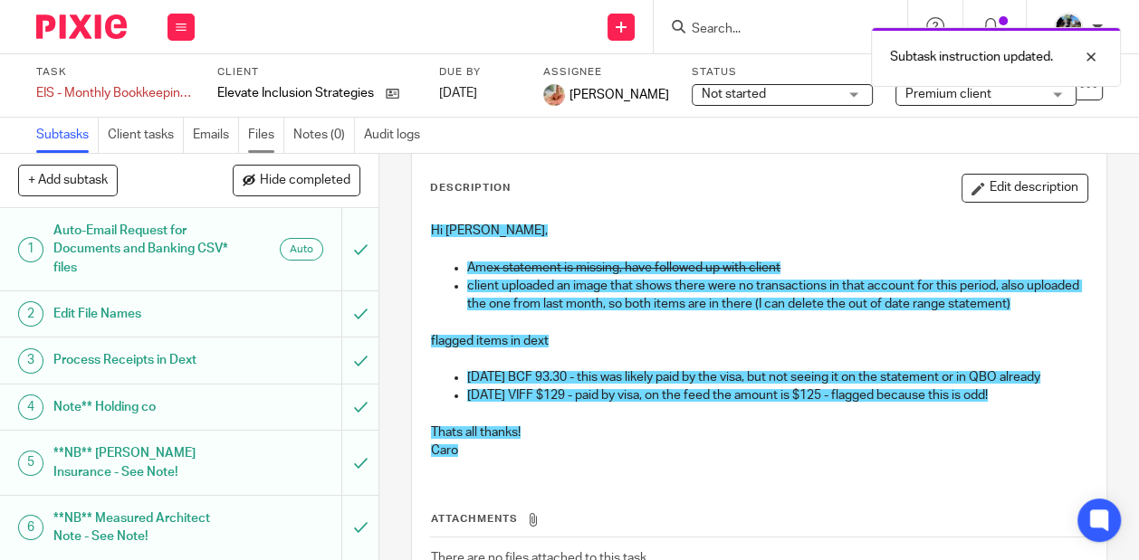
click at [255, 139] on link "Files" at bounding box center [266, 135] width 36 height 35
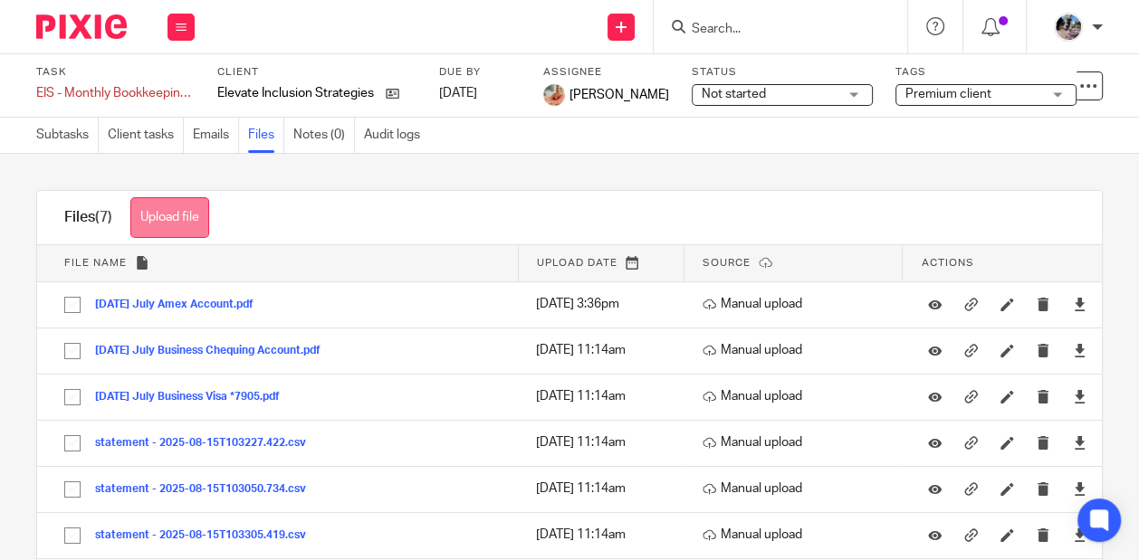
click at [178, 214] on button "Upload file" at bounding box center [169, 217] width 79 height 41
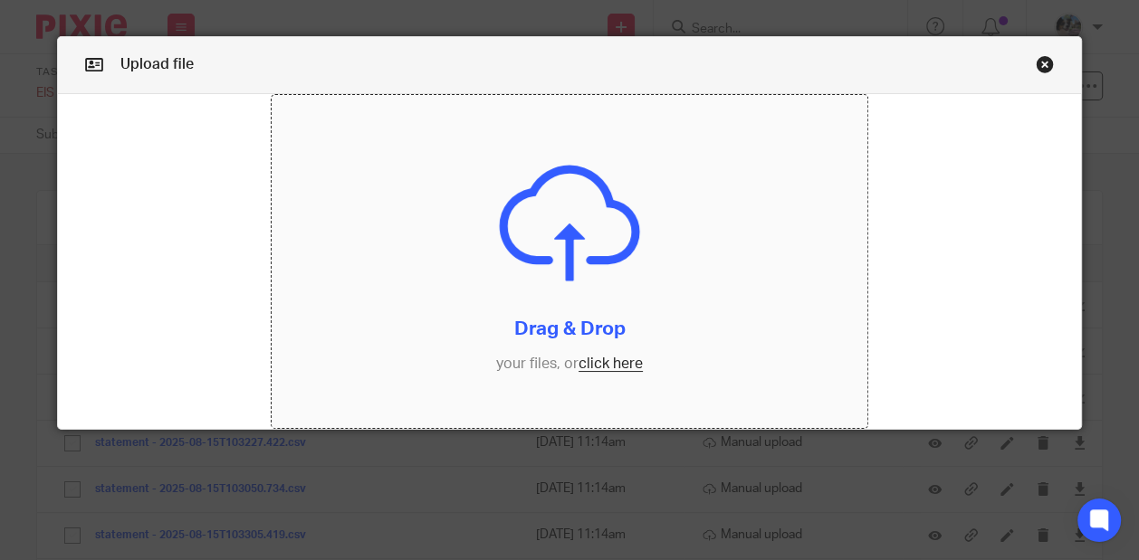
click at [615, 355] on input "file" at bounding box center [569, 262] width 595 height 334
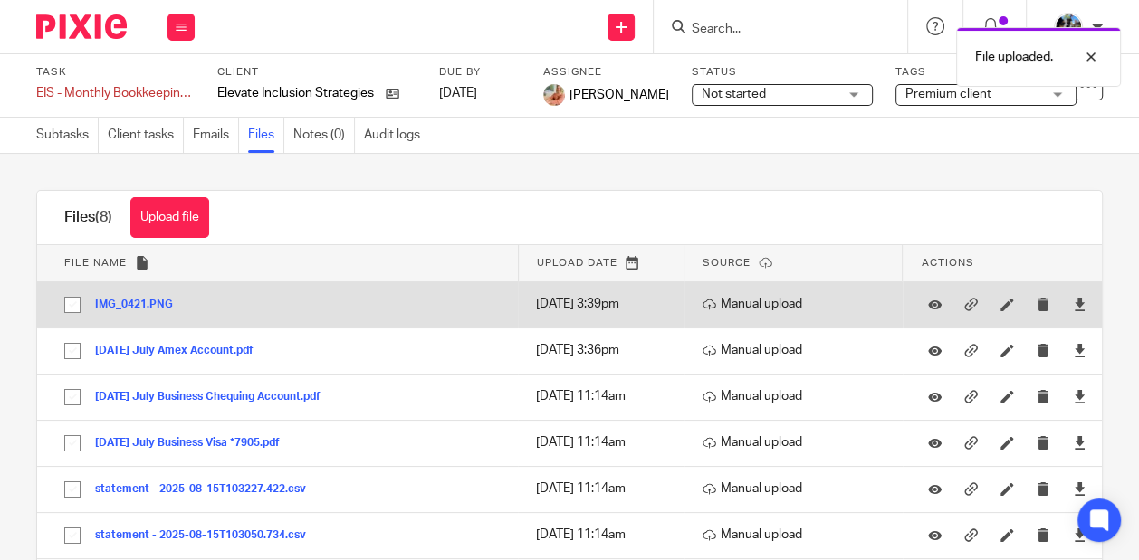
click at [144, 300] on button "IMG_0421.PNG" at bounding box center [140, 305] width 91 height 13
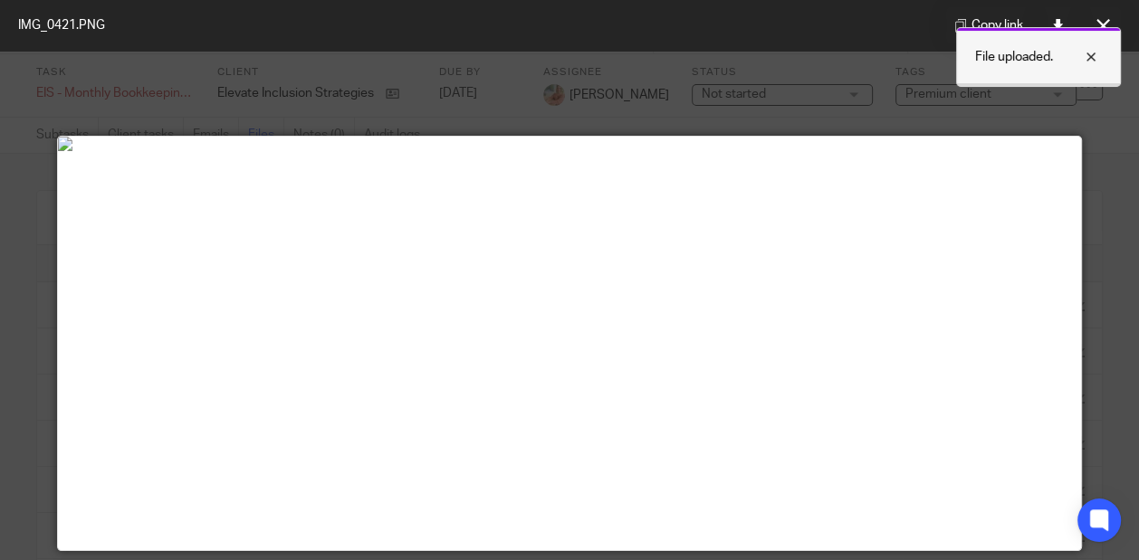
click at [1089, 51] on div at bounding box center [1077, 57] width 49 height 22
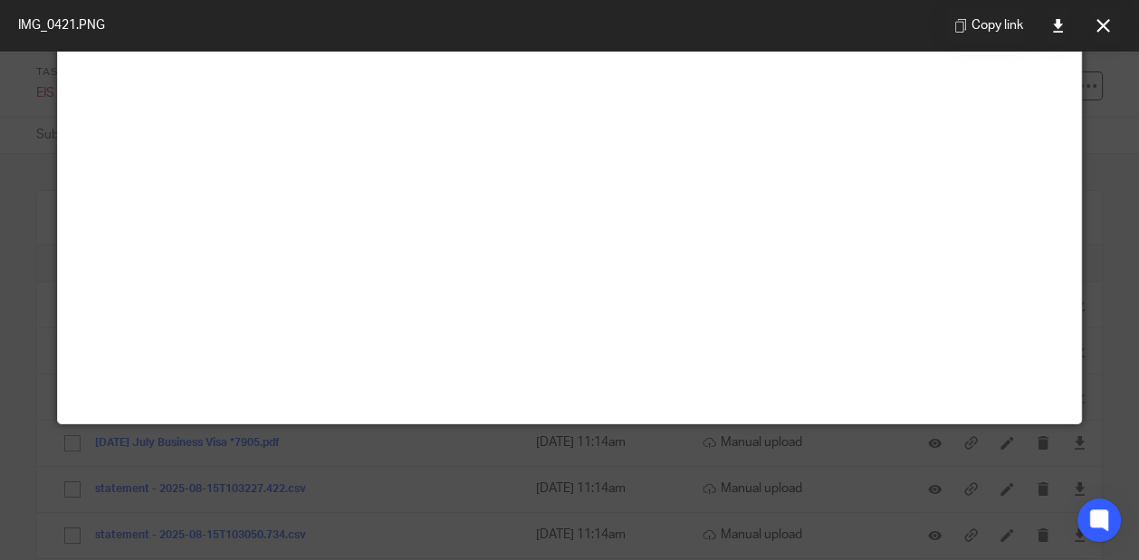
scroll to position [1727, 0]
click at [1101, 23] on icon at bounding box center [1103, 26] width 14 height 14
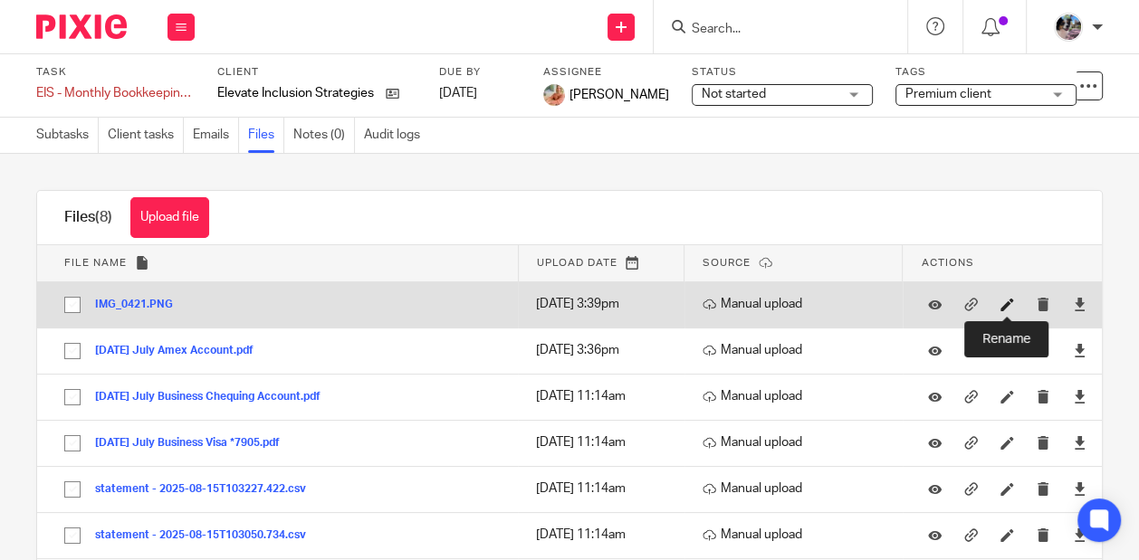
click at [1008, 304] on icon at bounding box center [1007, 305] width 14 height 14
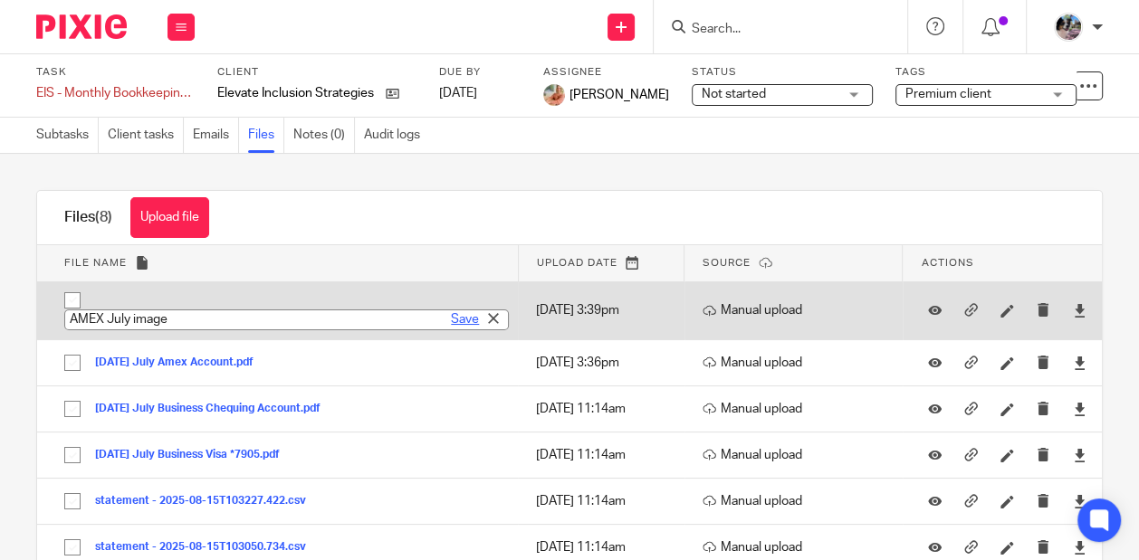
type input "AMEX July image"
click at [458, 318] on link "Save" at bounding box center [465, 319] width 28 height 18
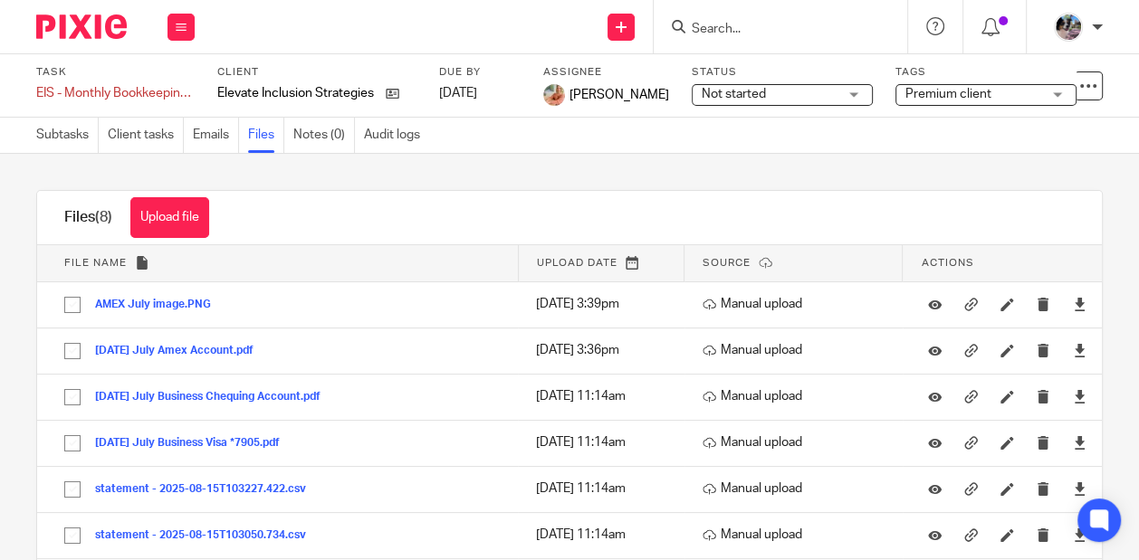
click at [736, 27] on input "Search" at bounding box center [771, 30] width 163 height 16
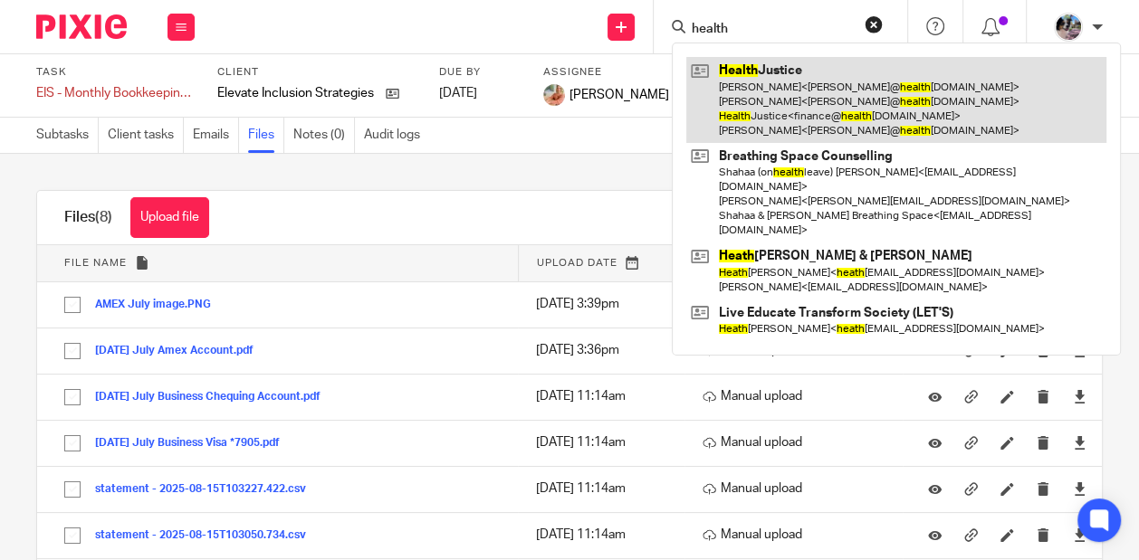
type input "health"
click at [797, 102] on link at bounding box center [896, 100] width 420 height 86
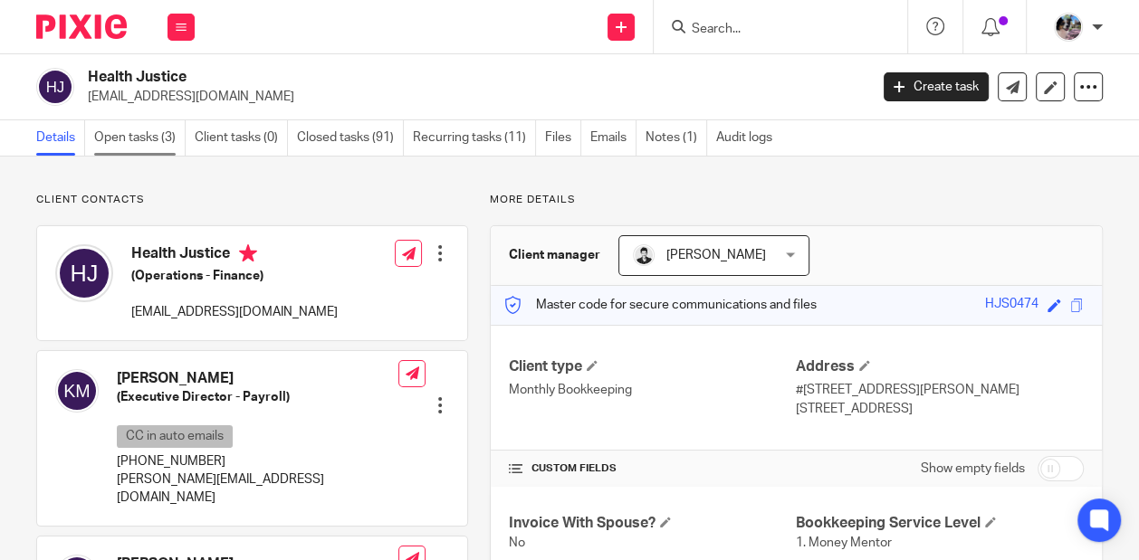
click at [138, 135] on link "Open tasks (3)" at bounding box center [139, 137] width 91 height 35
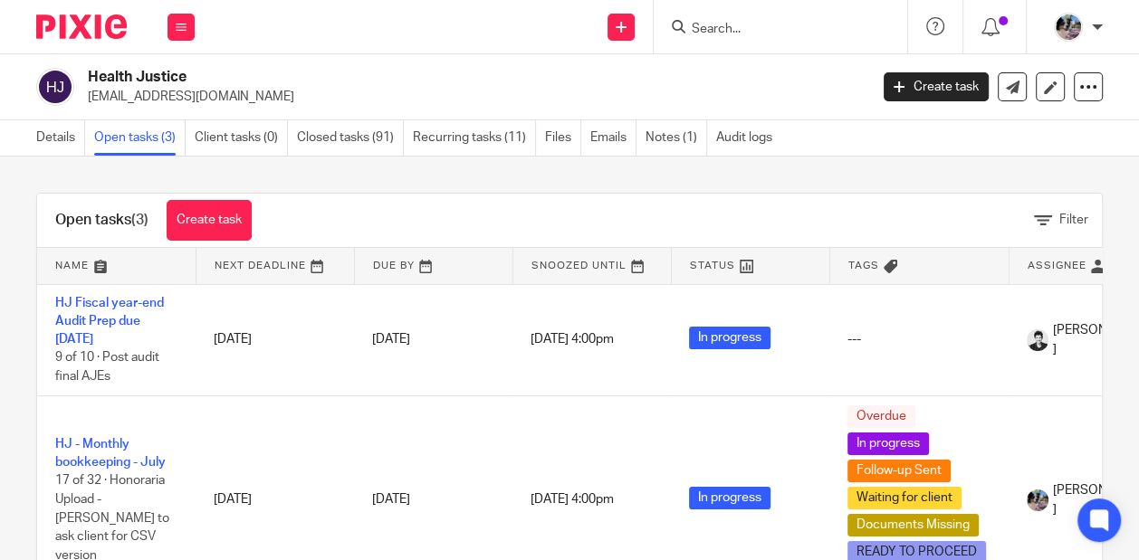
scroll to position [88, 0]
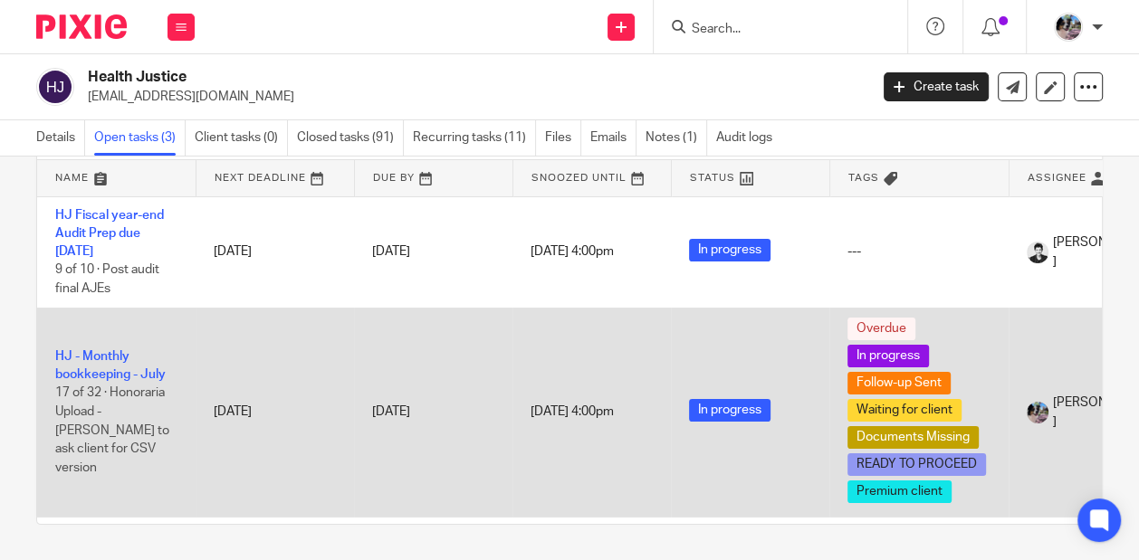
click at [100, 374] on td "HJ - Monthly bookkeeping - [DATE] of 32 · Honoraria Upload - [PERSON_NAME] to a…" at bounding box center [116, 412] width 158 height 209
click at [97, 367] on link "HJ - Monthly bookkeeping - July" at bounding box center [110, 365] width 110 height 31
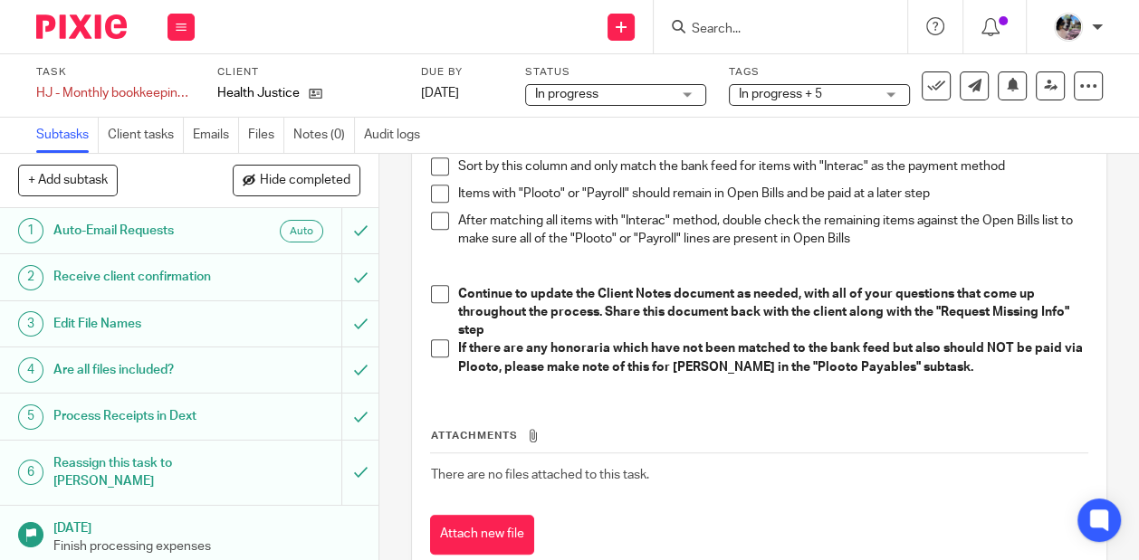
scroll to position [808, 0]
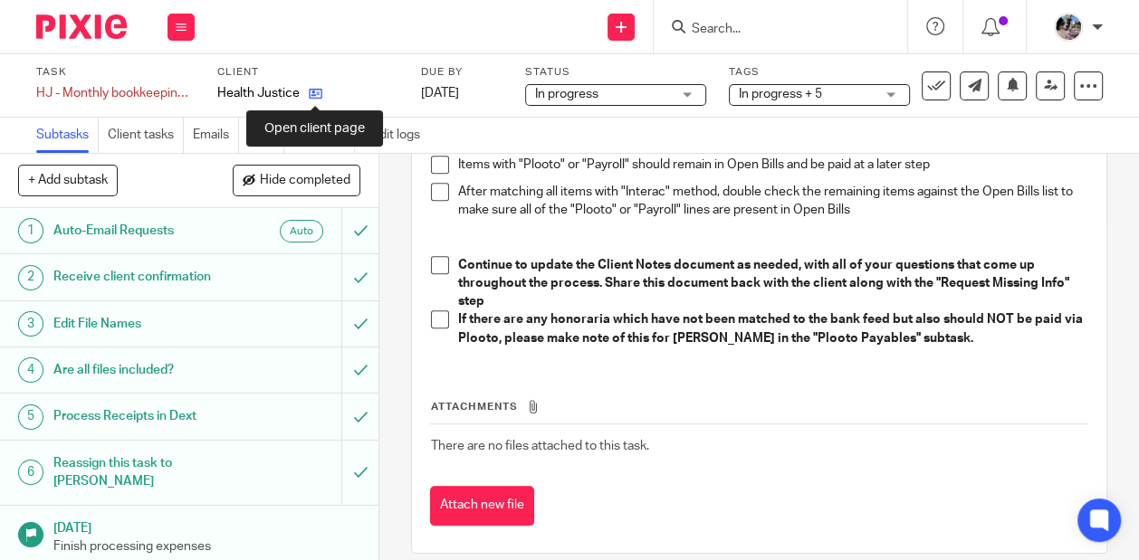
click at [309, 91] on icon at bounding box center [316, 94] width 14 height 14
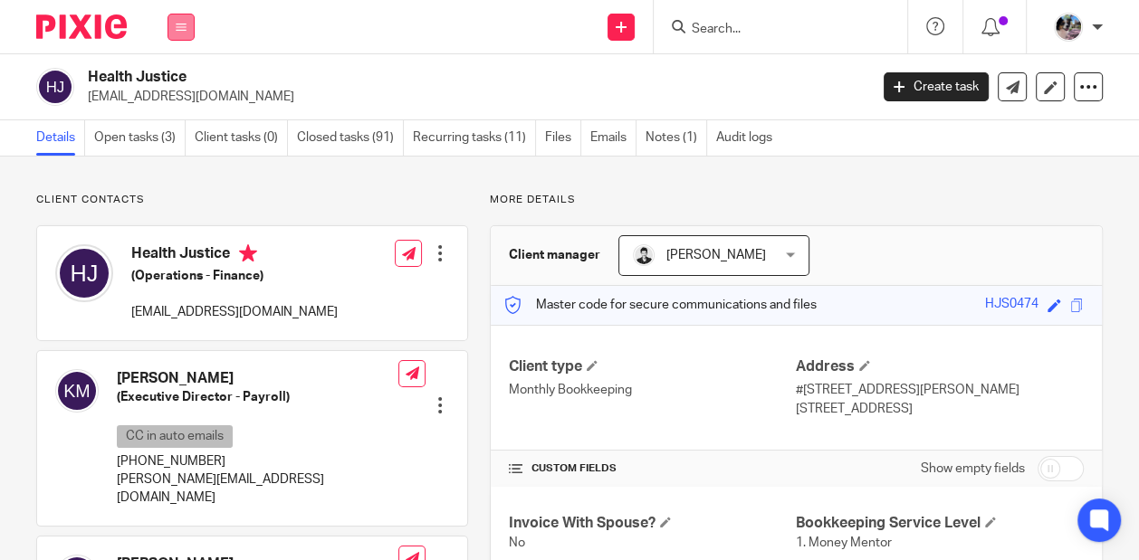
click at [181, 22] on icon at bounding box center [181, 27] width 11 height 11
click at [178, 217] on link "Settings" at bounding box center [181, 217] width 48 height 13
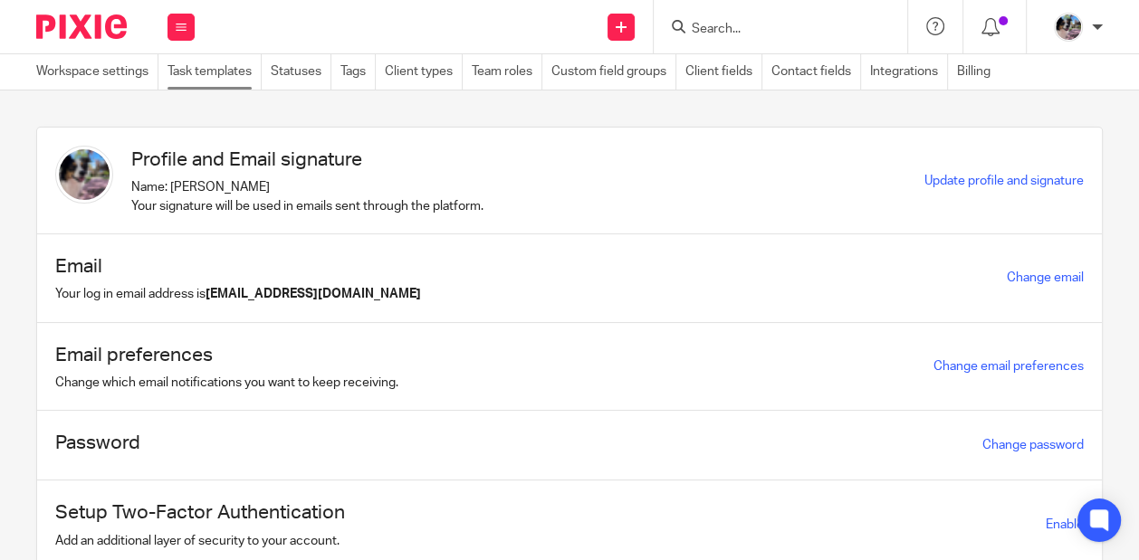
click at [221, 76] on link "Task templates" at bounding box center [214, 71] width 94 height 35
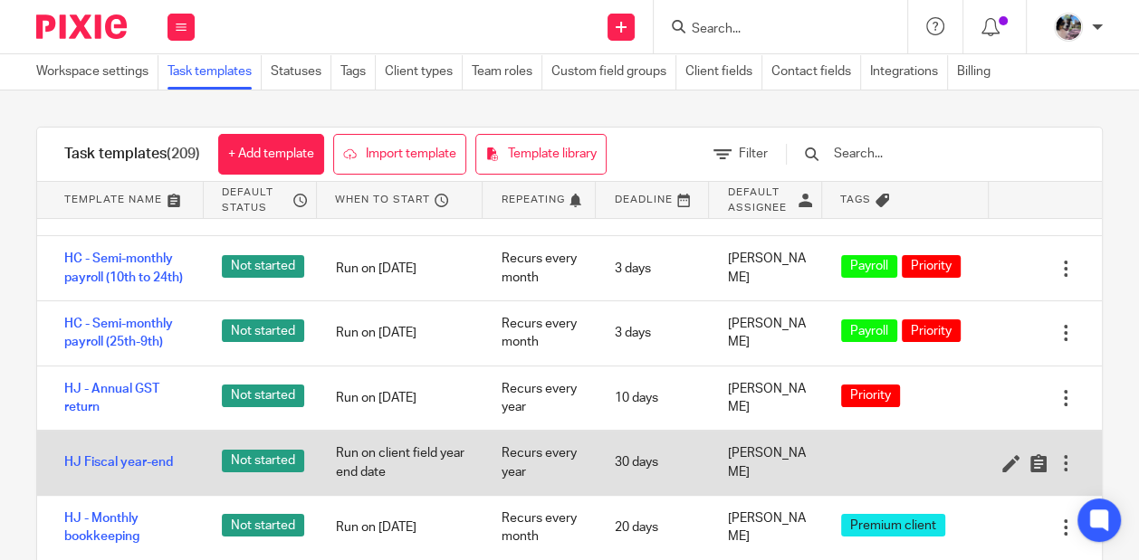
scroll to position [6761, 0]
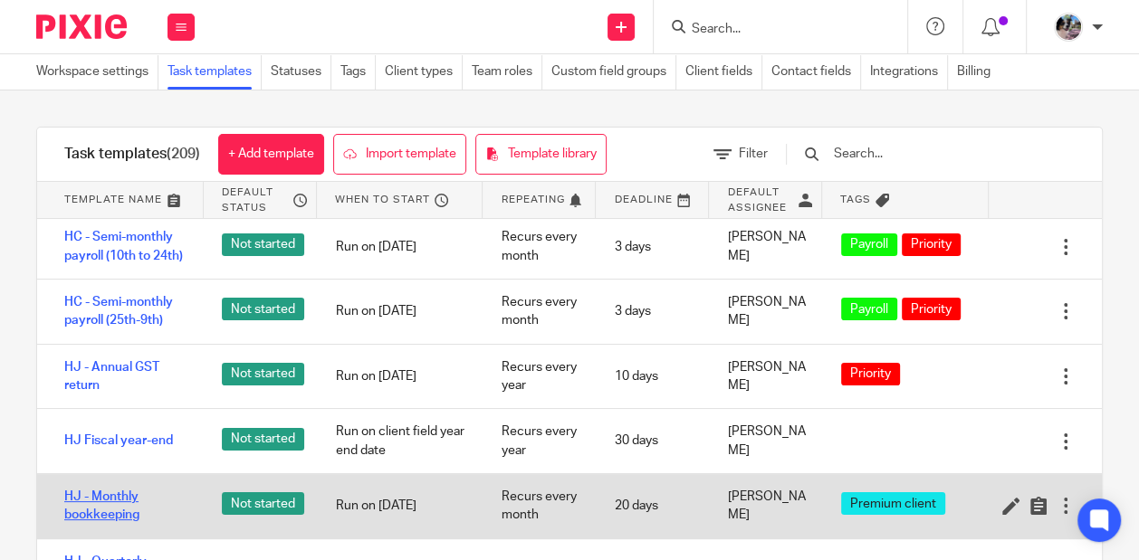
click at [119, 488] on link "HJ - Monthly bookkeeping" at bounding box center [124, 506] width 121 height 37
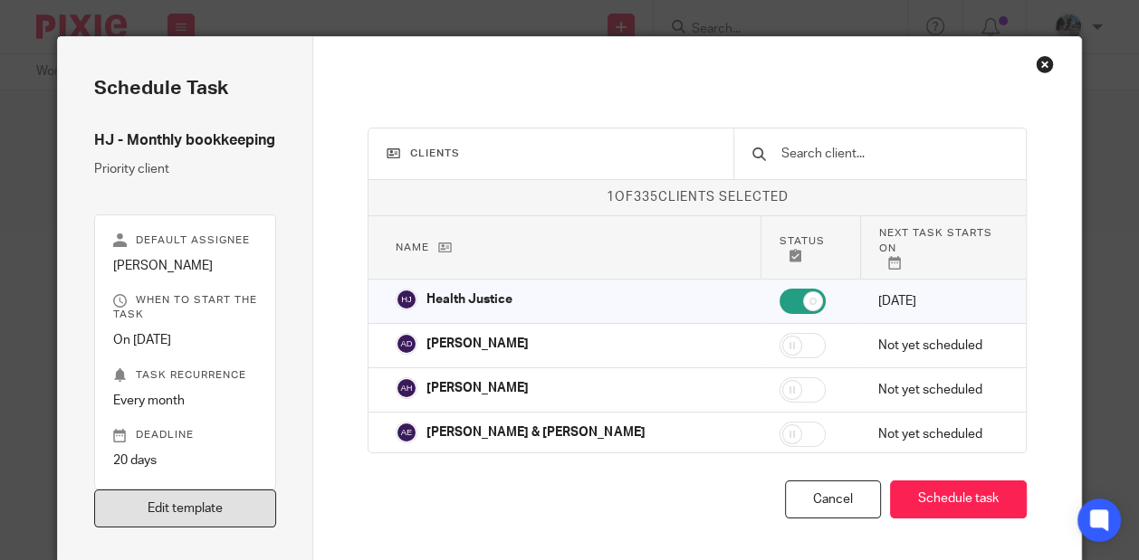
click at [189, 507] on link "Edit template" at bounding box center [185, 509] width 183 height 39
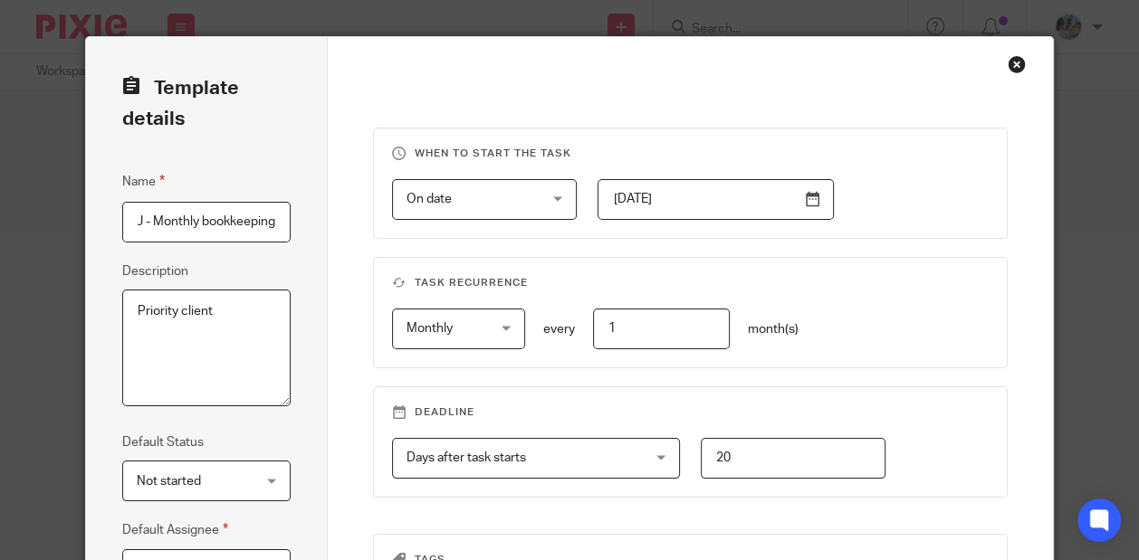
scroll to position [322, 0]
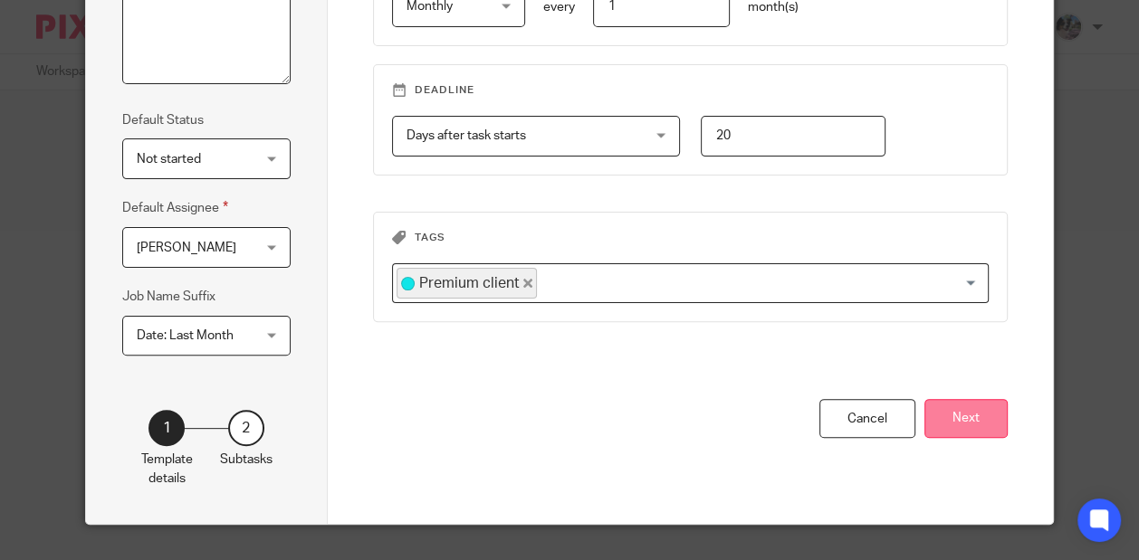
click at [973, 420] on button "Next" at bounding box center [965, 418] width 83 height 39
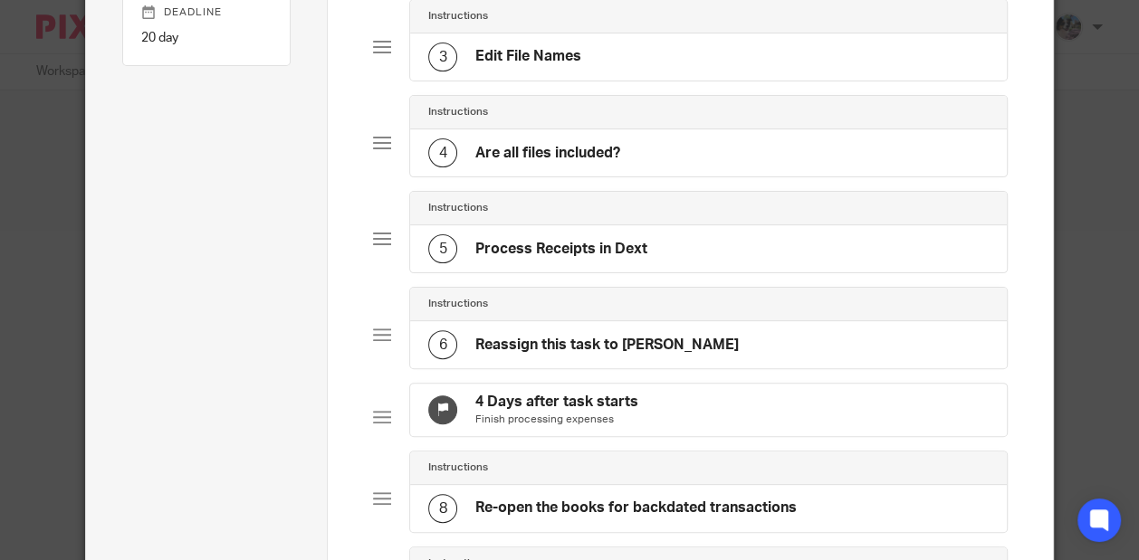
click at [566, 160] on div "4 Are all files included?" at bounding box center [524, 152] width 192 height 29
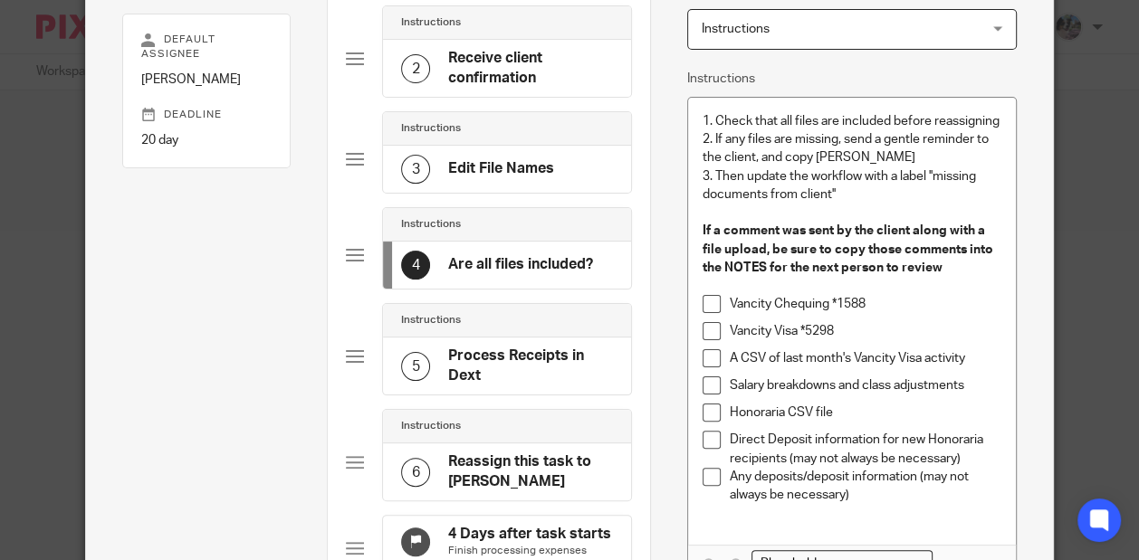
scroll to position [226, 0]
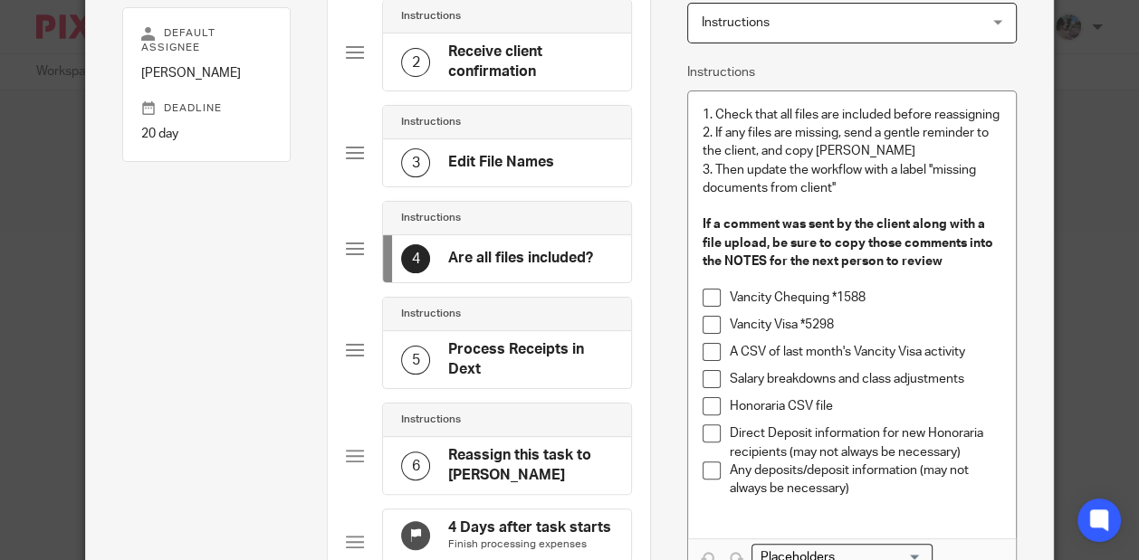
click at [902, 415] on p "Honoraria CSV file" at bounding box center [866, 406] width 272 height 18
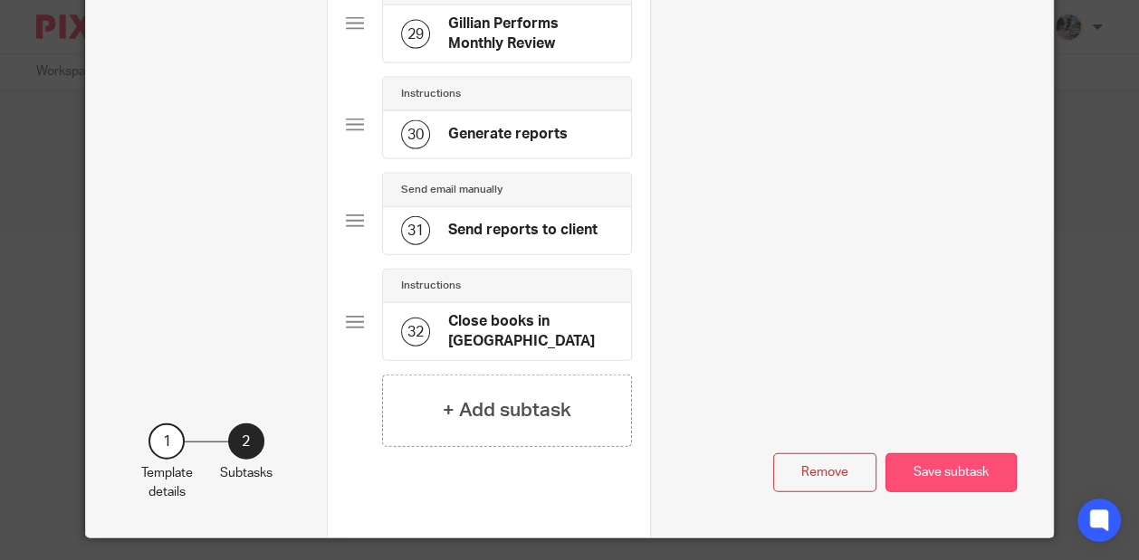
click at [940, 463] on button "Save subtask" at bounding box center [950, 473] width 131 height 39
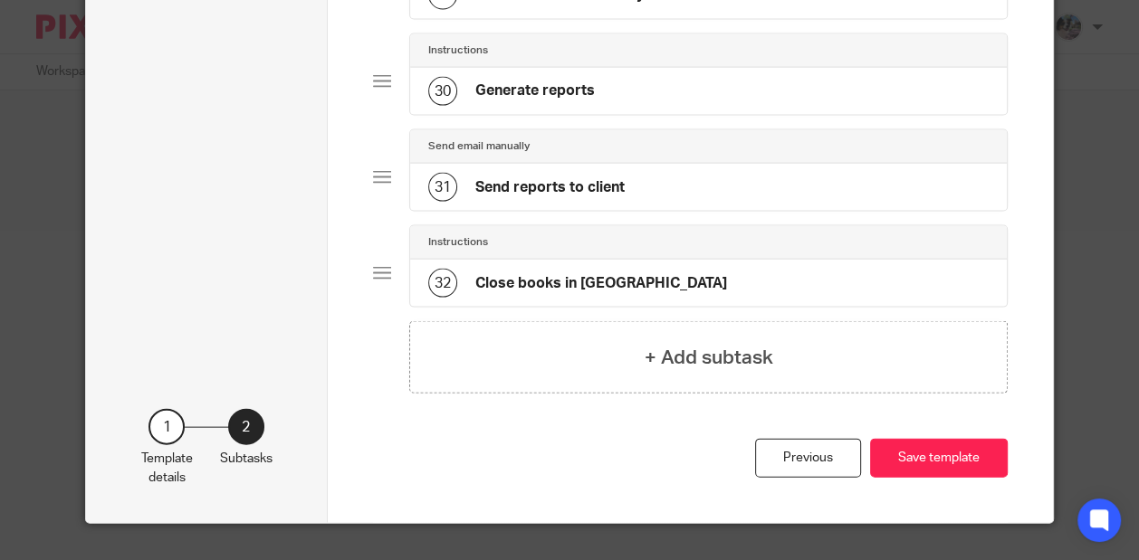
scroll to position [2800, 0]
click at [940, 463] on button "Save template" at bounding box center [939, 458] width 138 height 39
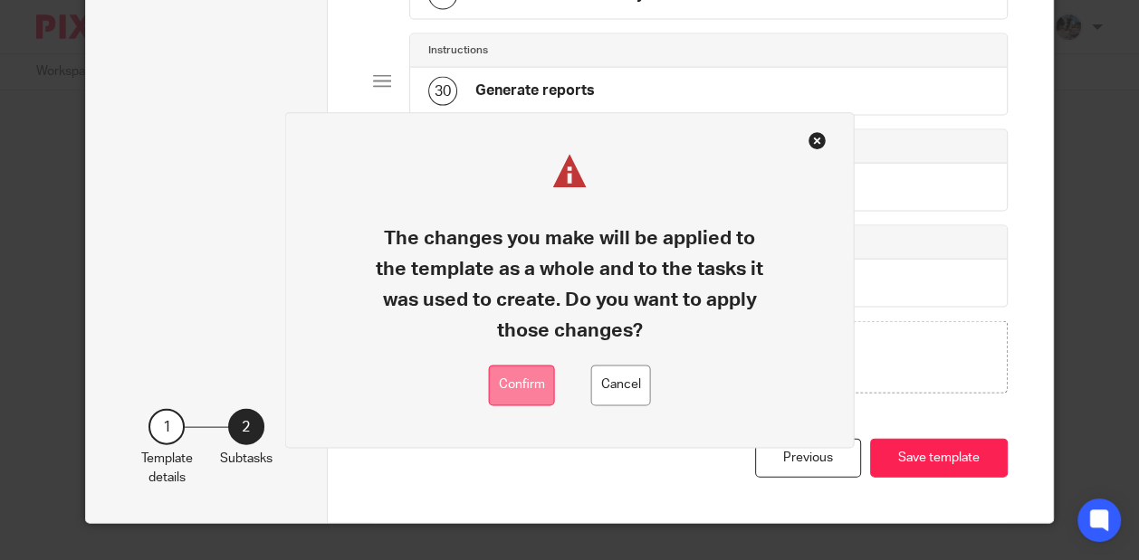
click at [530, 390] on button "Confirm" at bounding box center [522, 386] width 66 height 41
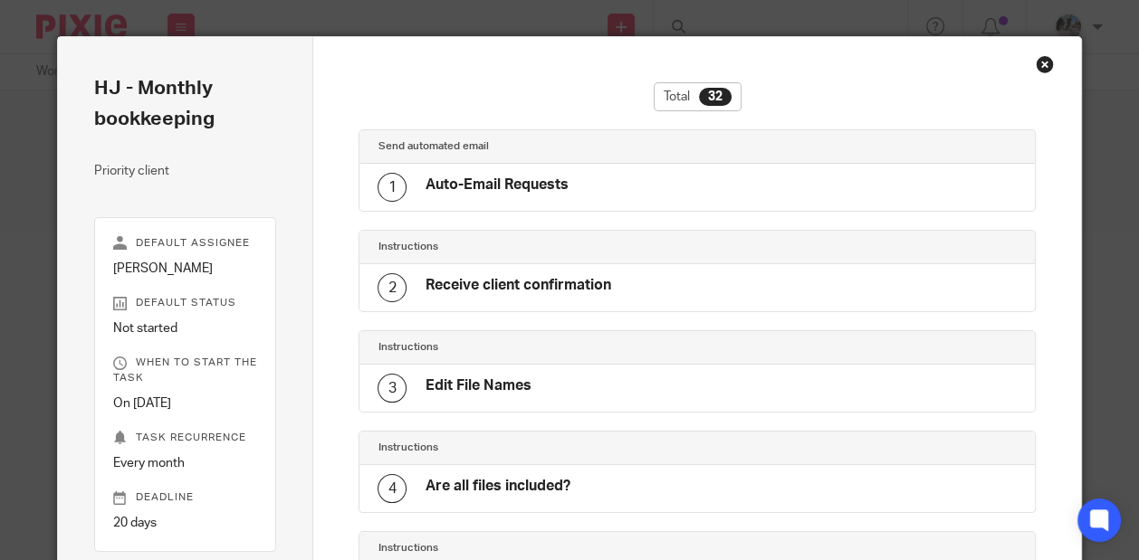
scroll to position [2797, 0]
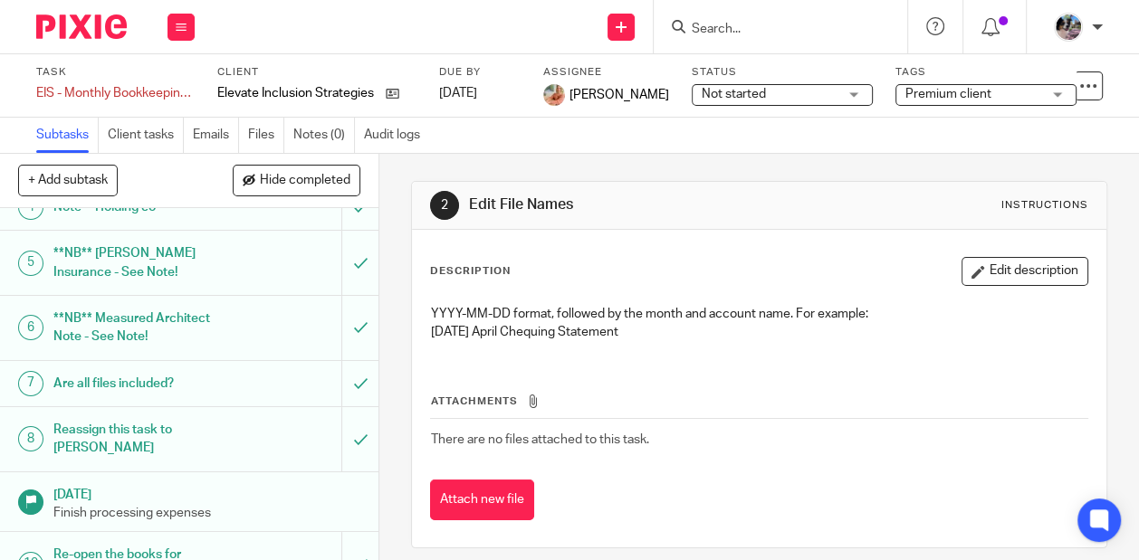
scroll to position [202, 0]
click at [756, 26] on input "Search" at bounding box center [771, 30] width 163 height 16
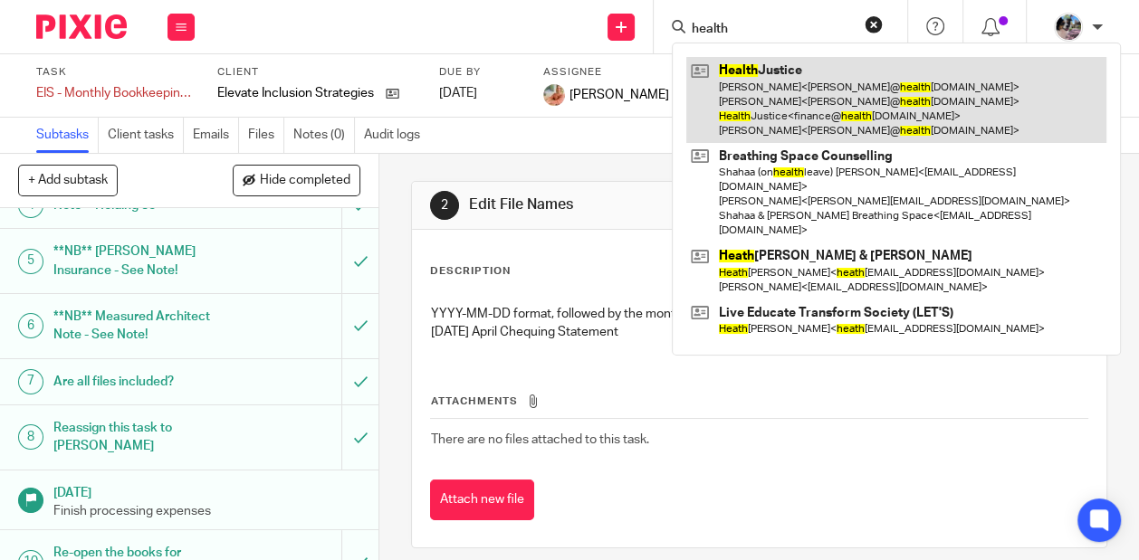
type input "health"
click at [786, 101] on link at bounding box center [896, 100] width 420 height 86
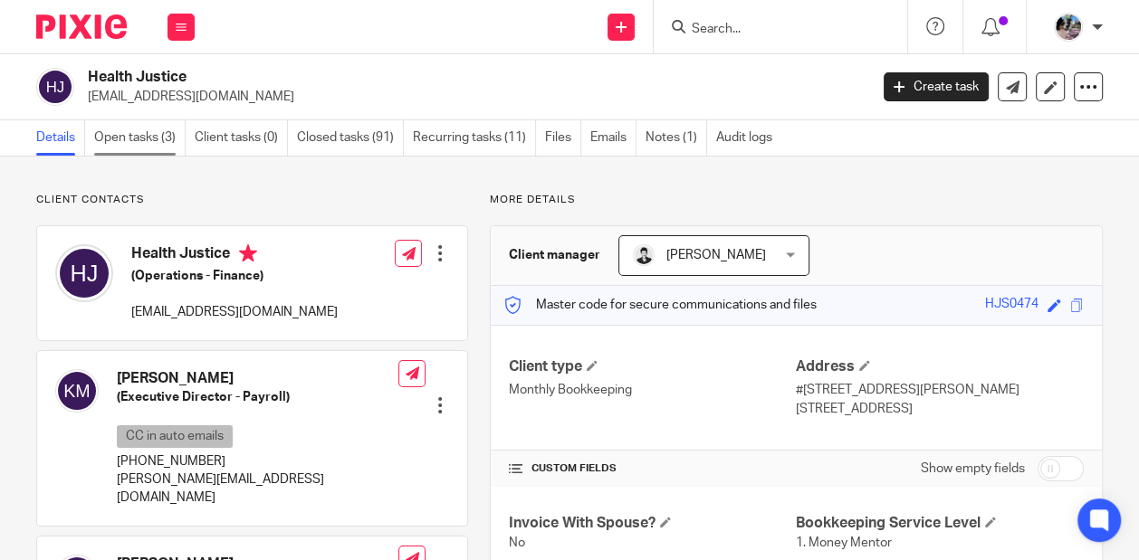
click at [129, 136] on link "Open tasks (3)" at bounding box center [139, 137] width 91 height 35
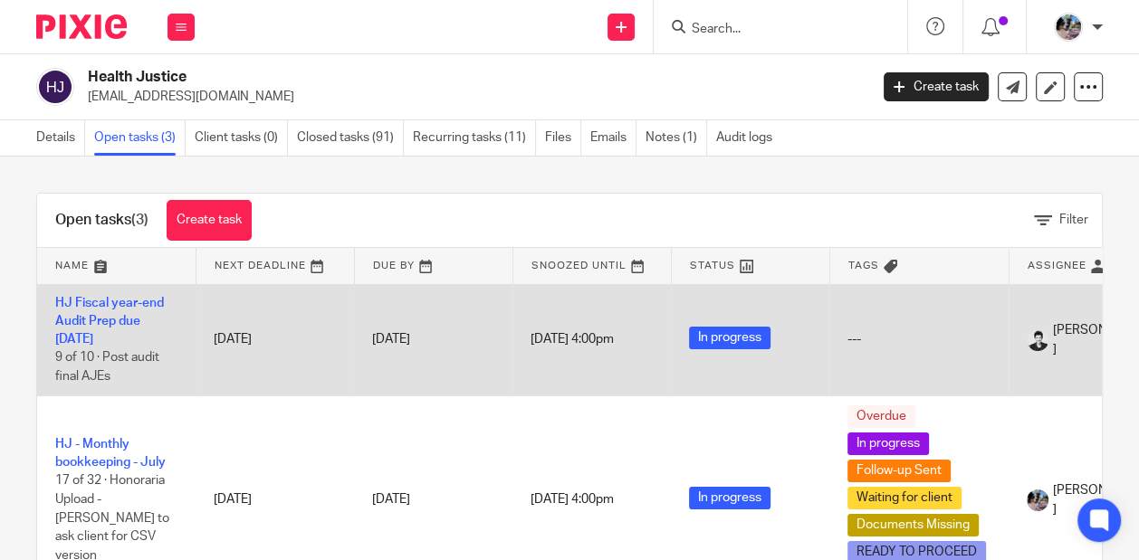
scroll to position [87, 0]
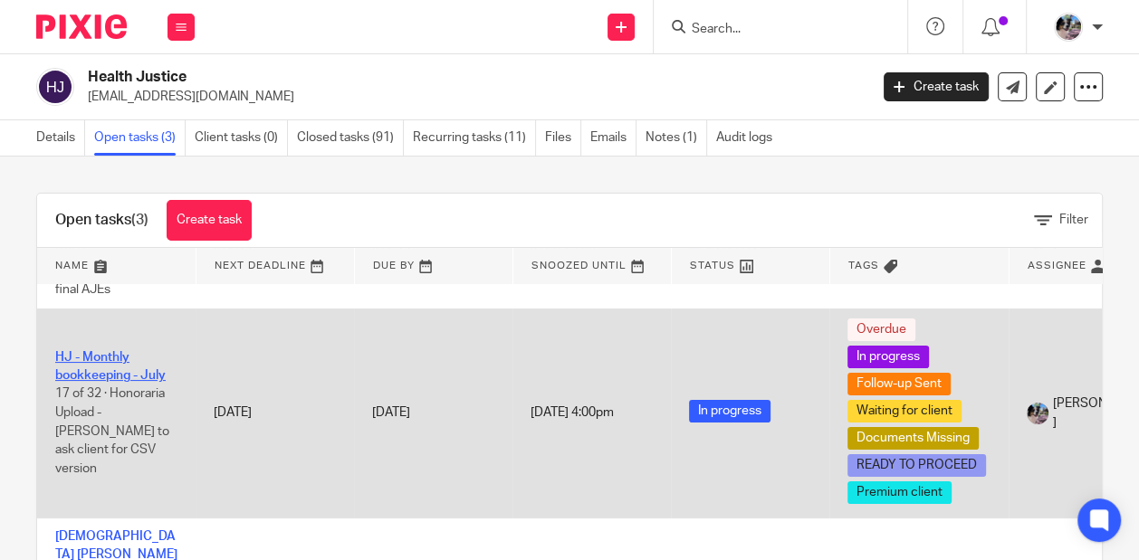
click at [103, 377] on link "HJ - Monthly bookkeeping - July" at bounding box center [110, 366] width 110 height 31
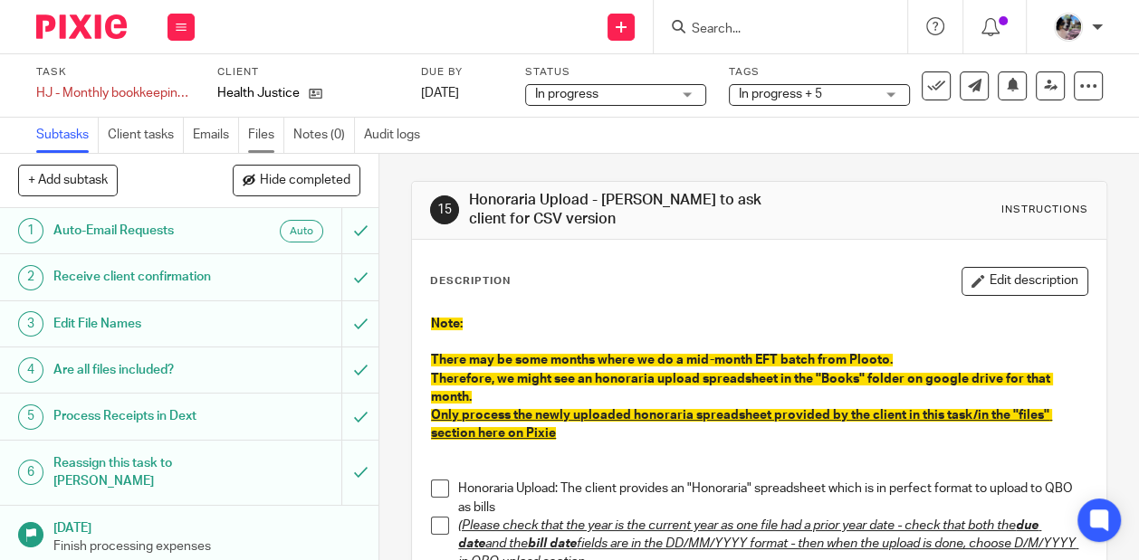
click at [259, 127] on link "Files" at bounding box center [266, 135] width 36 height 35
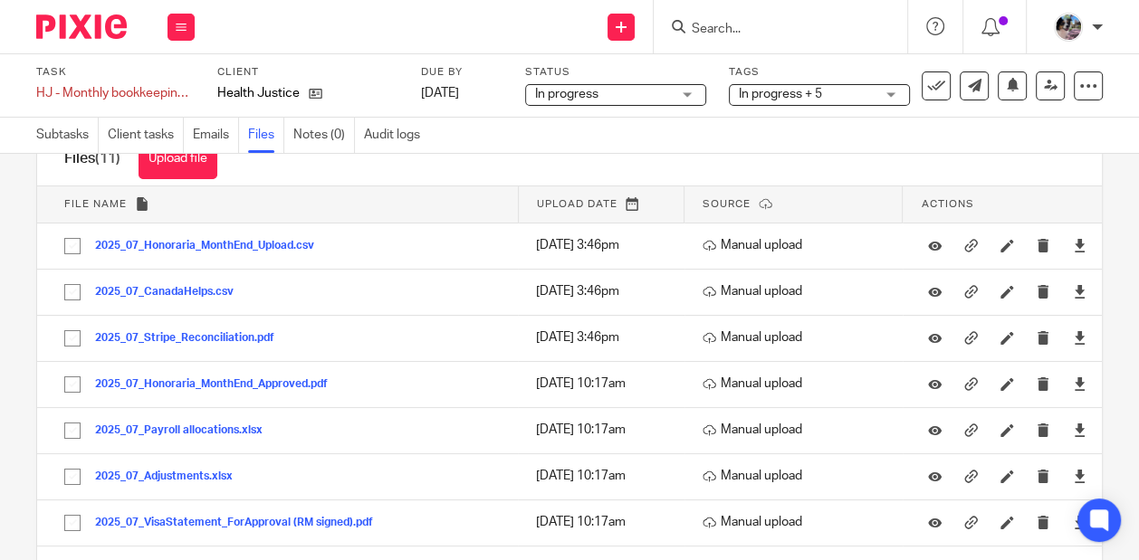
scroll to position [62, 0]
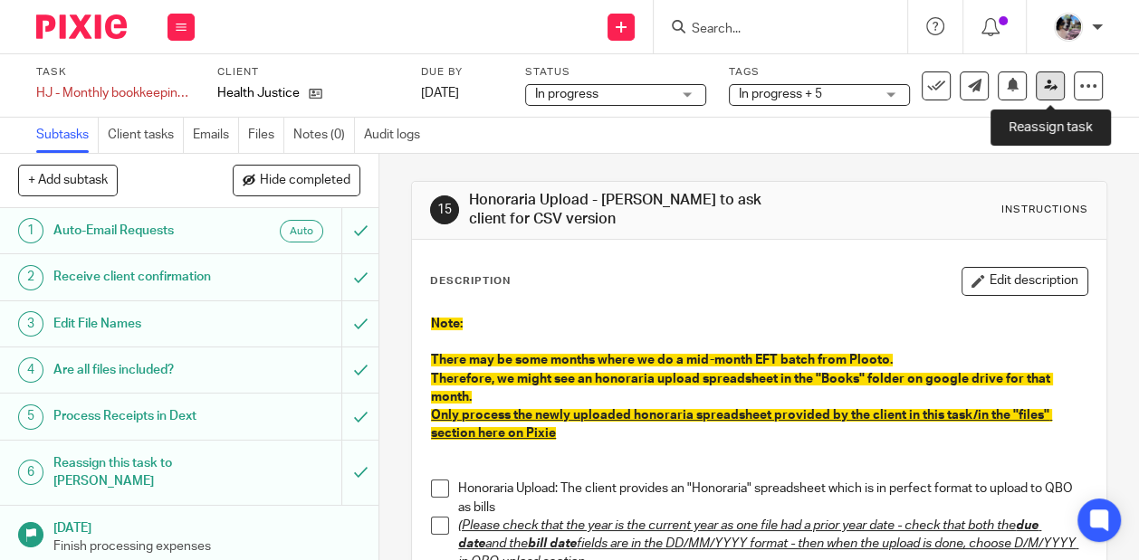
click at [1039, 91] on link at bounding box center [1050, 86] width 29 height 29
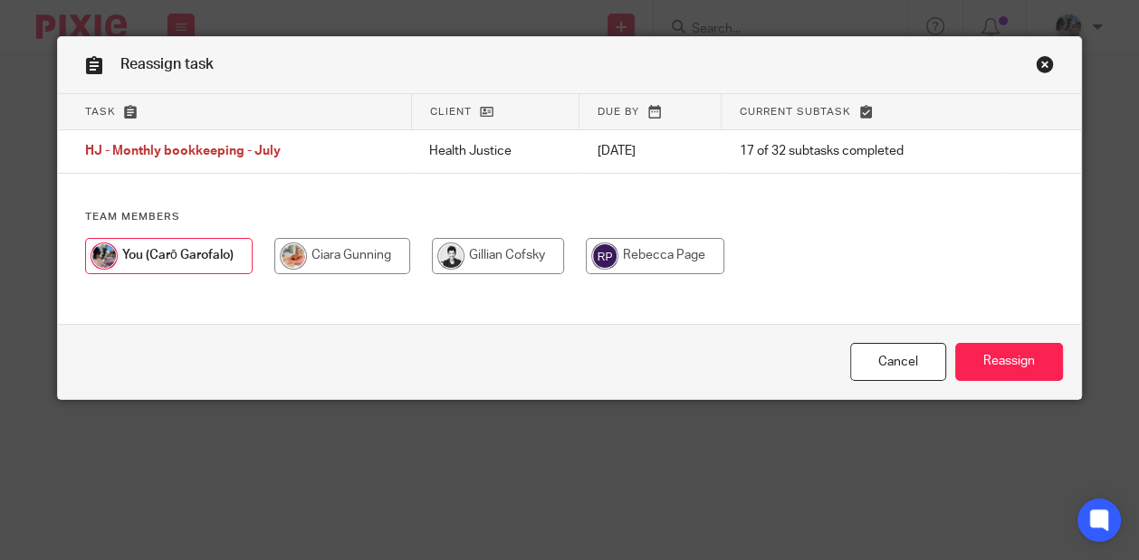
click at [349, 263] on input "radio" at bounding box center [342, 256] width 136 height 36
radio input "true"
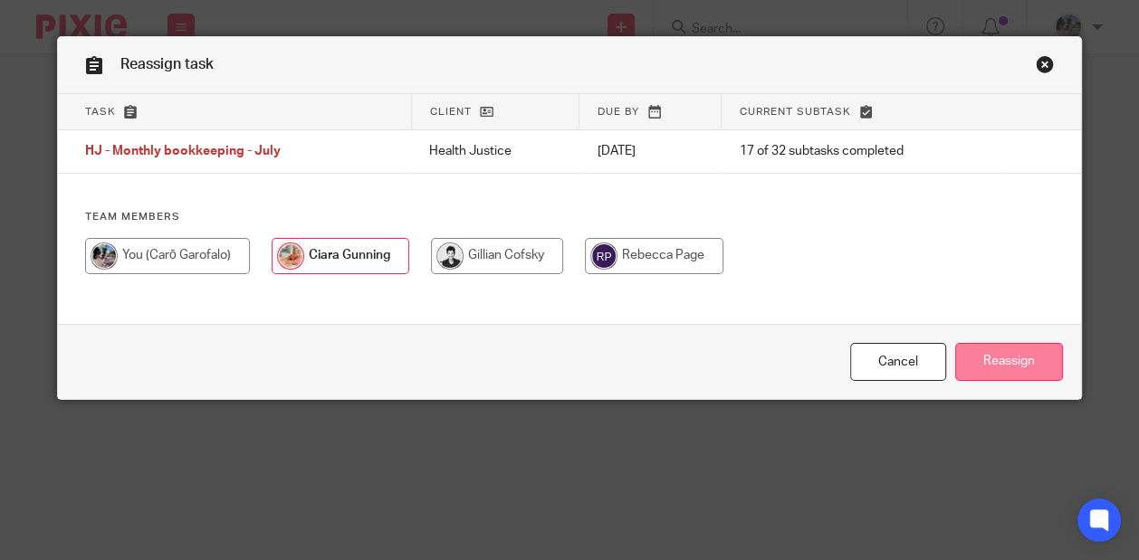
click at [1019, 359] on input "Reassign" at bounding box center [1009, 362] width 108 height 39
click at [610, 71] on div "Reassign task Task Client Due by Current subtask HJ - Monthly bookkeeping - Jul…" at bounding box center [569, 218] width 1023 height 362
